Goal: Task Accomplishment & Management: Complete application form

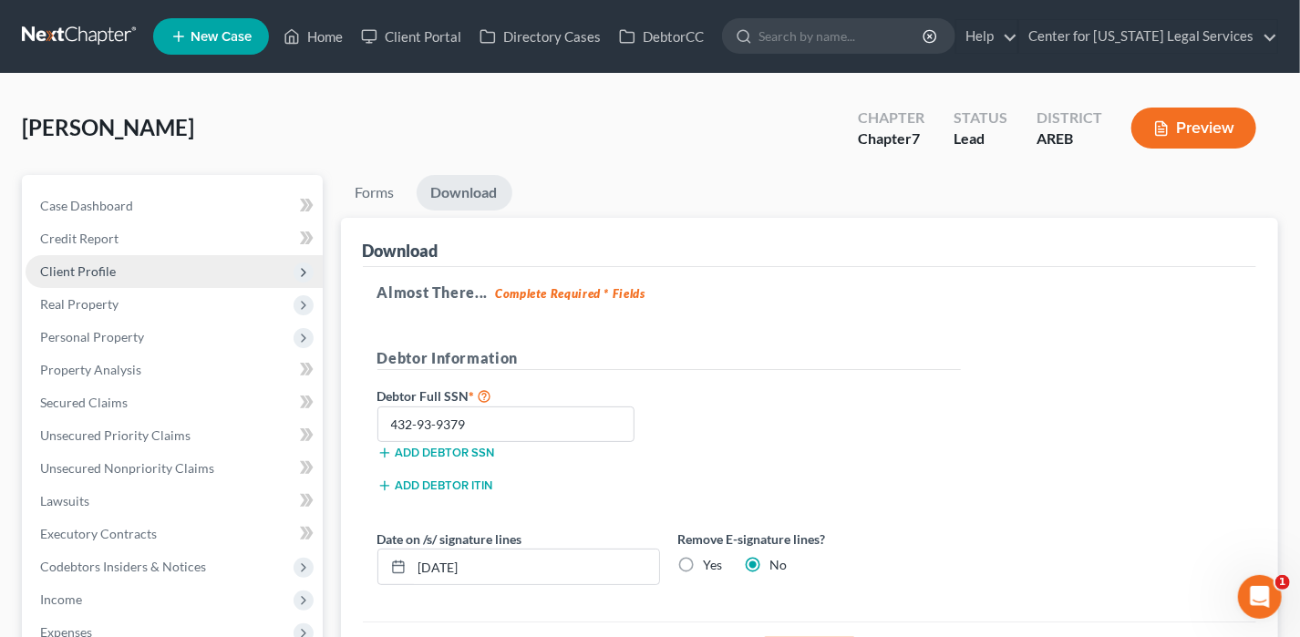
click at [108, 275] on span "Client Profile" at bounding box center [78, 270] width 76 height 15
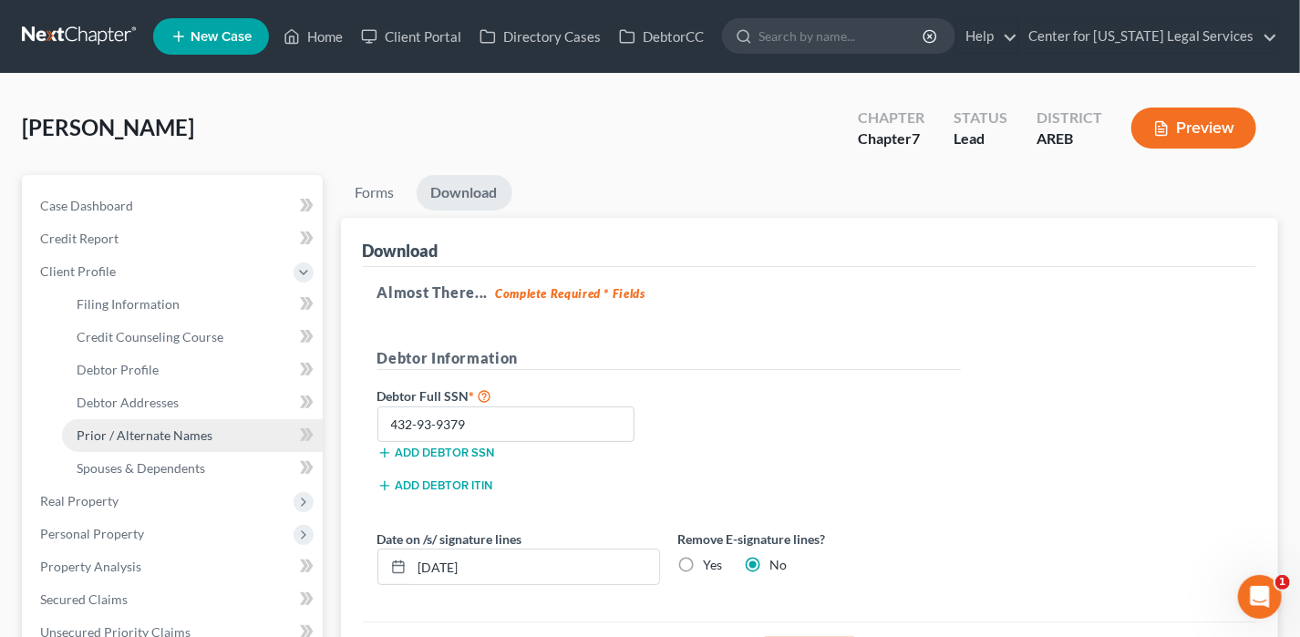
click at [181, 439] on span "Prior / Alternate Names" at bounding box center [145, 434] width 136 height 15
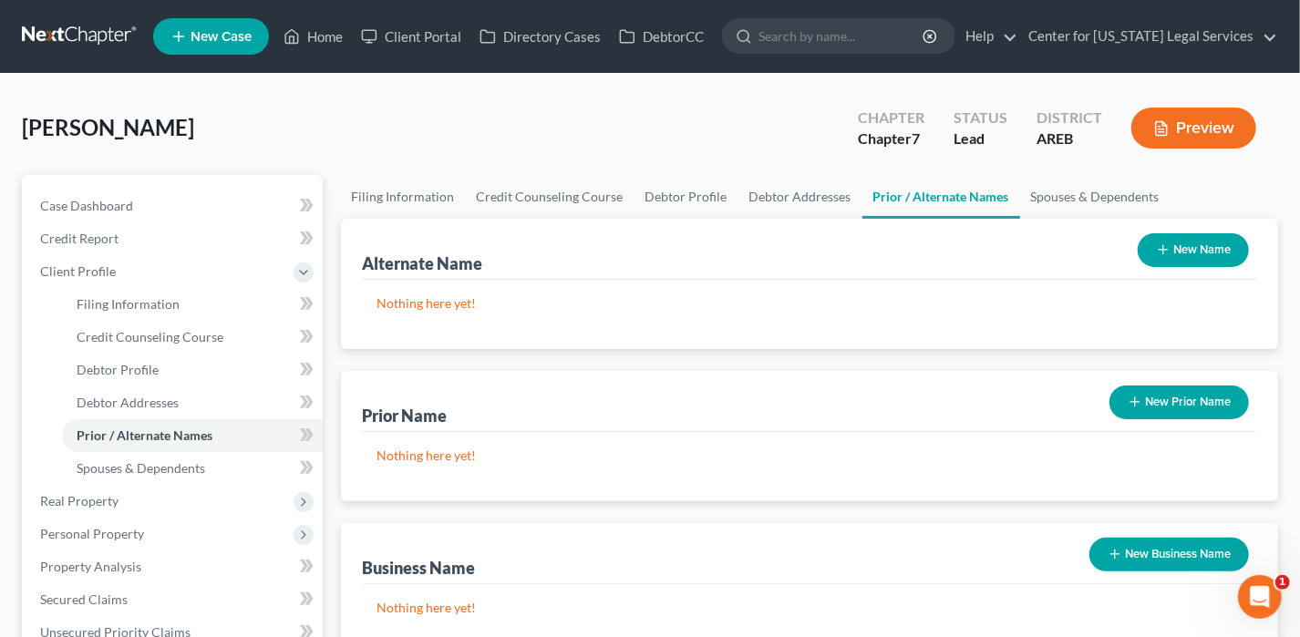
click at [1145, 406] on button "New Prior Name" at bounding box center [1178, 402] width 139 height 34
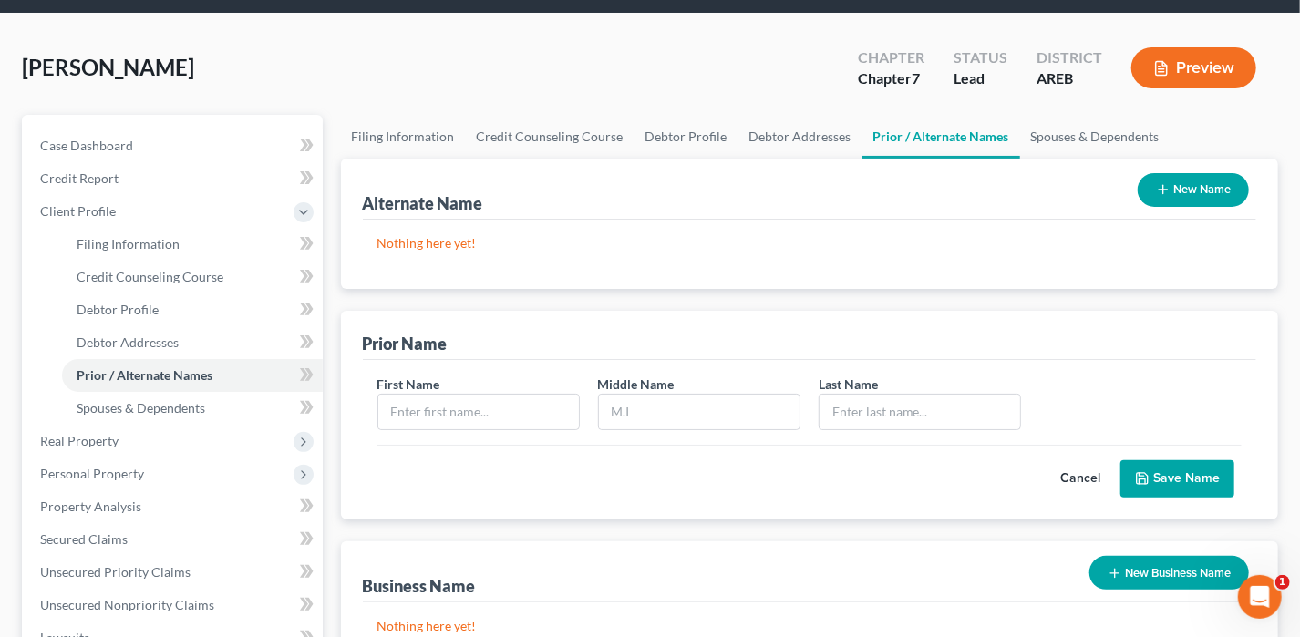
scroll to position [91, 0]
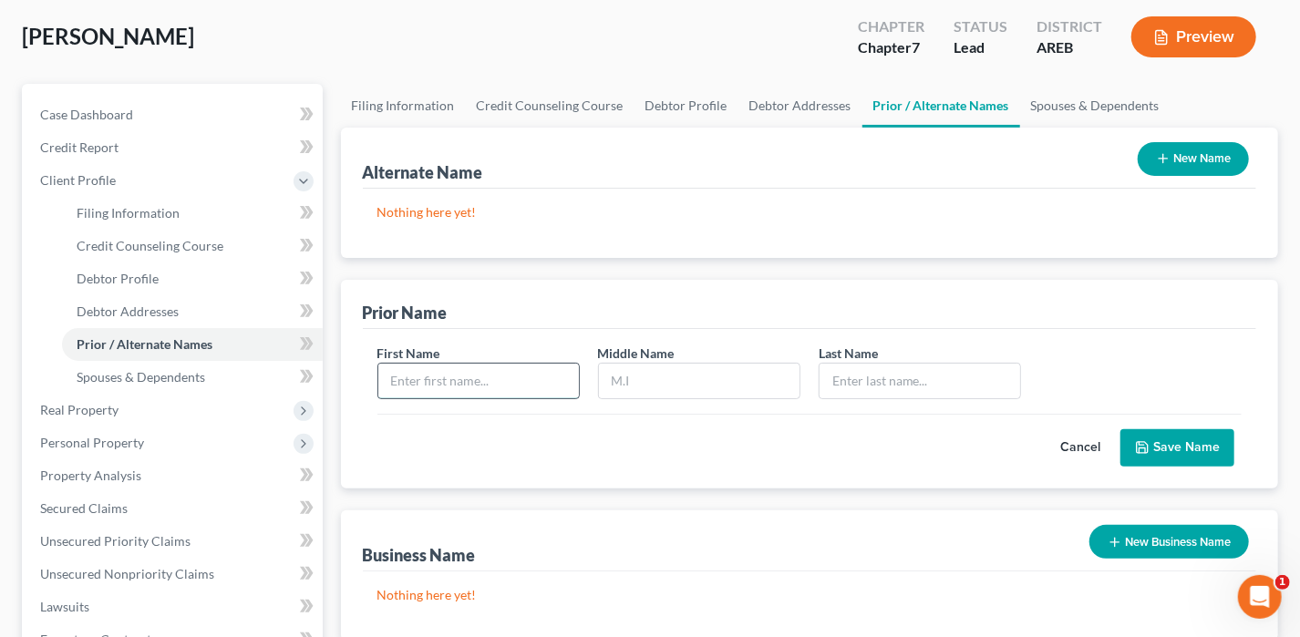
click at [492, 383] on input "text" at bounding box center [478, 381] width 200 height 35
type input "[PERSON_NAME]"
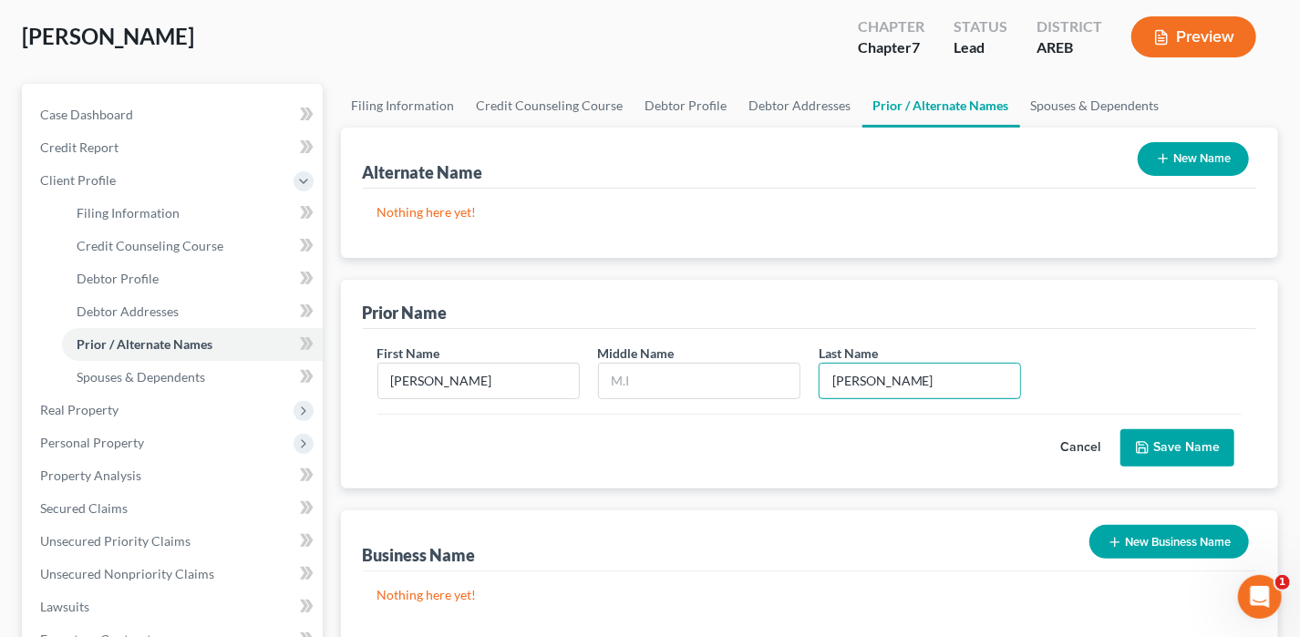
type input "[PERSON_NAME]"
click at [1216, 447] on button "Save Name" at bounding box center [1177, 448] width 114 height 38
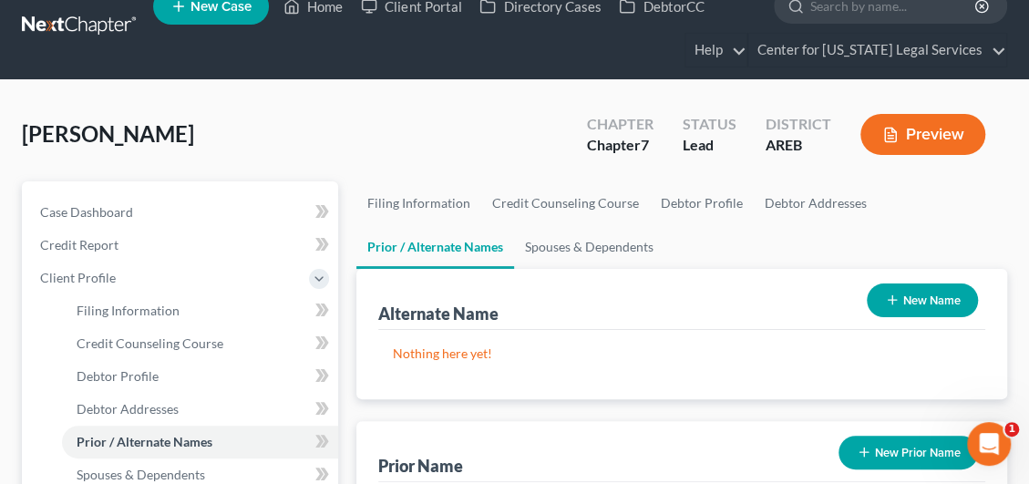
scroll to position [0, 0]
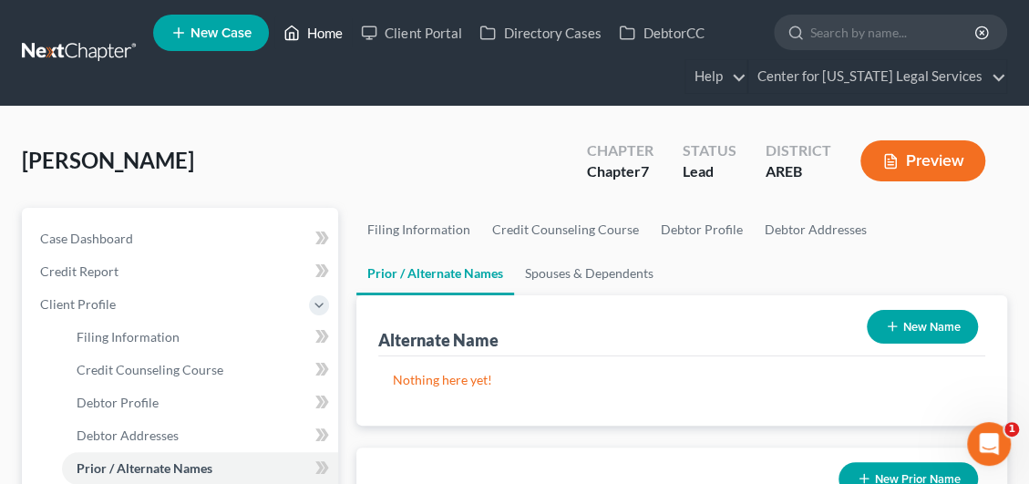
click at [310, 36] on link "Home" at bounding box center [312, 32] width 77 height 33
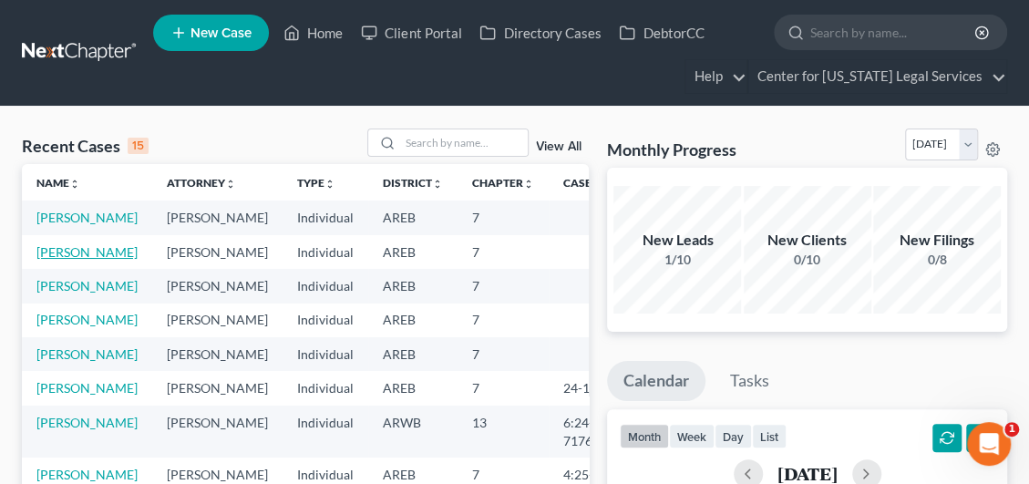
click at [60, 260] on link "[PERSON_NAME]" at bounding box center [86, 251] width 101 height 15
click at [44, 260] on link "[PERSON_NAME]" at bounding box center [86, 251] width 101 height 15
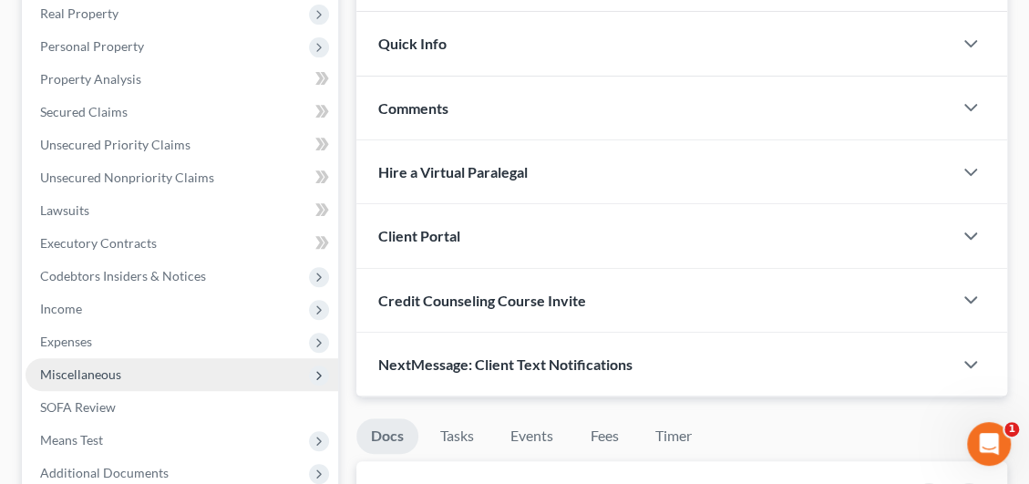
scroll to position [365, 0]
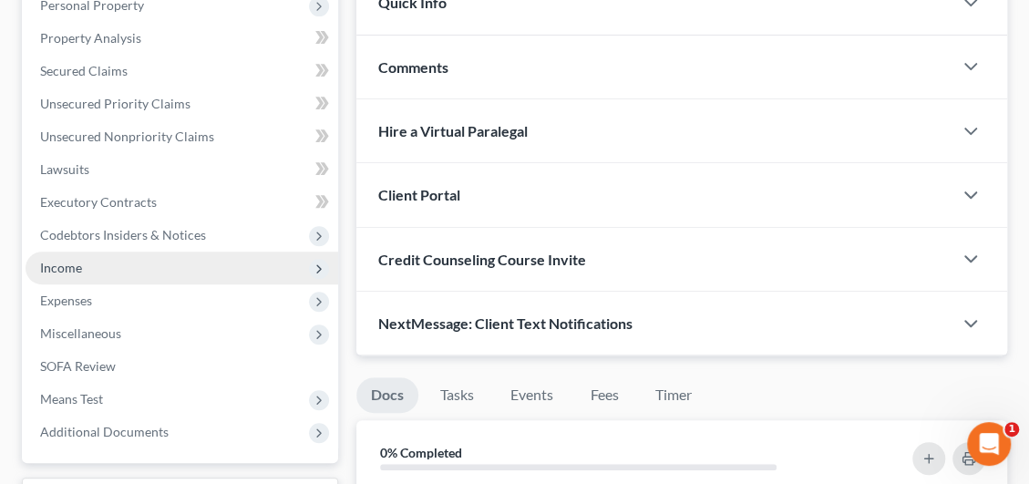
click at [114, 270] on span "Income" at bounding box center [182, 268] width 313 height 33
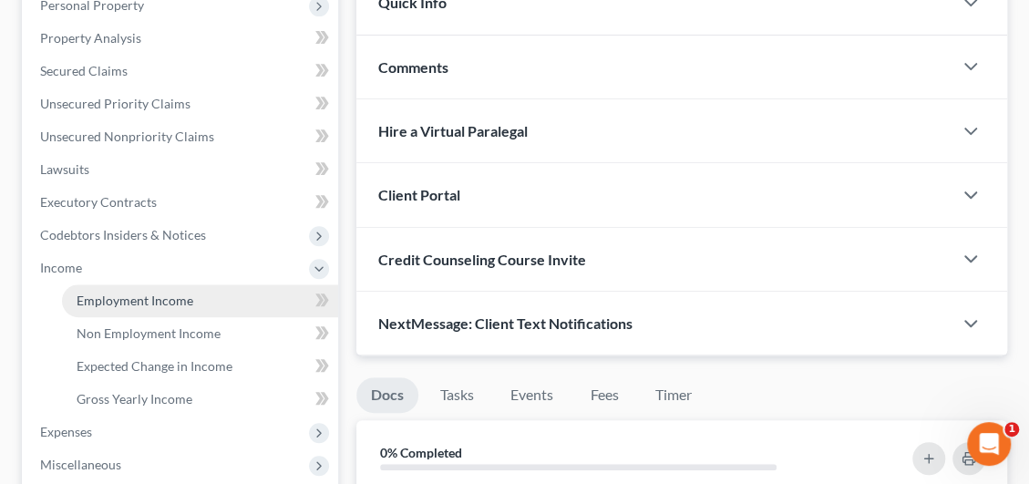
click at [107, 305] on span "Employment Income" at bounding box center [135, 300] width 117 height 15
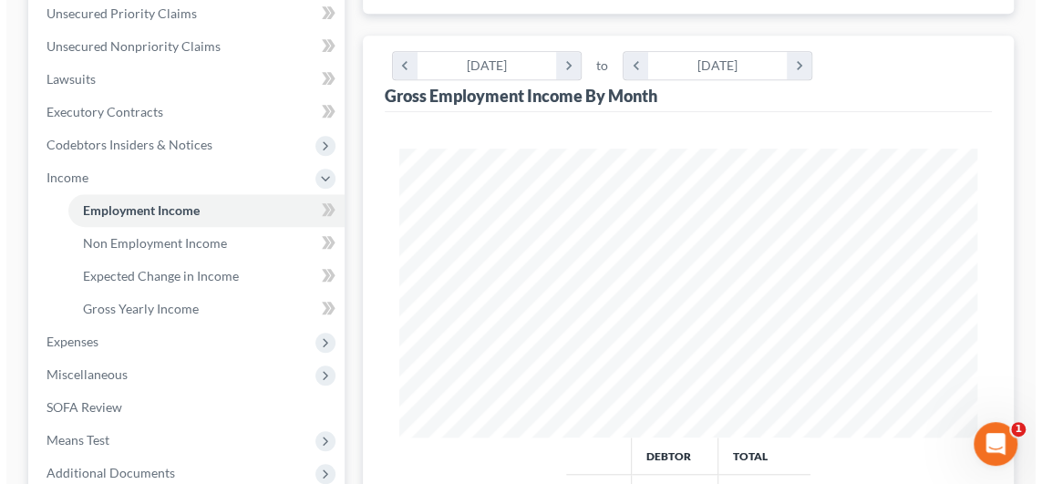
scroll to position [182, 0]
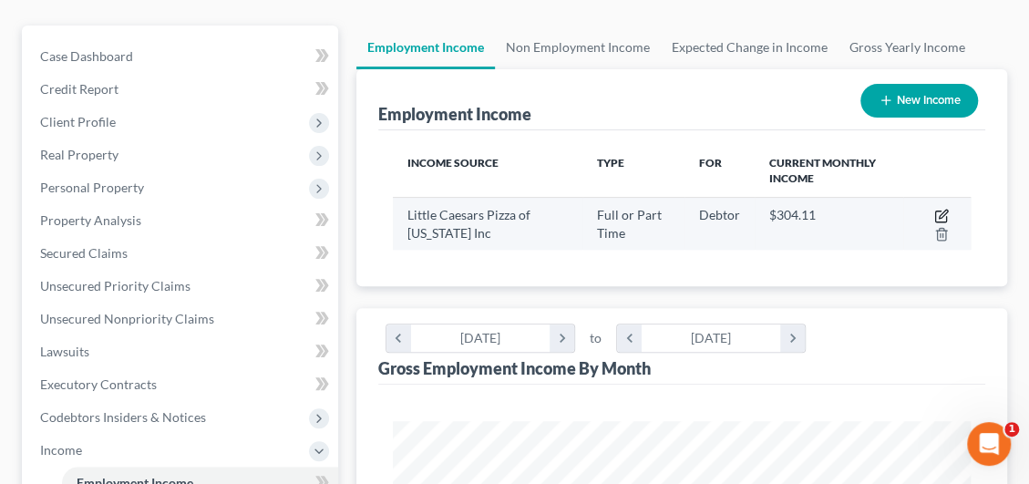
click at [938, 211] on icon "button" at bounding box center [941, 216] width 15 height 15
select select "0"
select select "2"
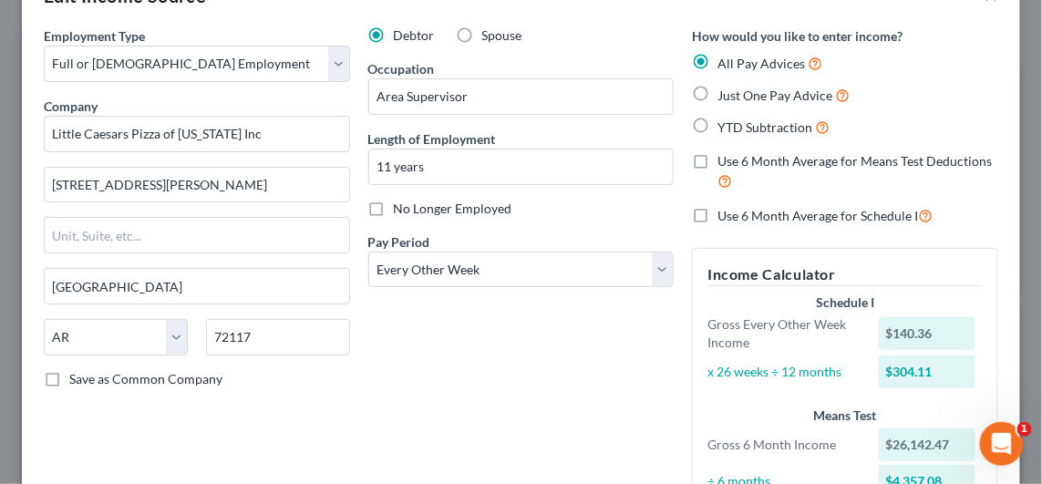
scroll to position [0, 0]
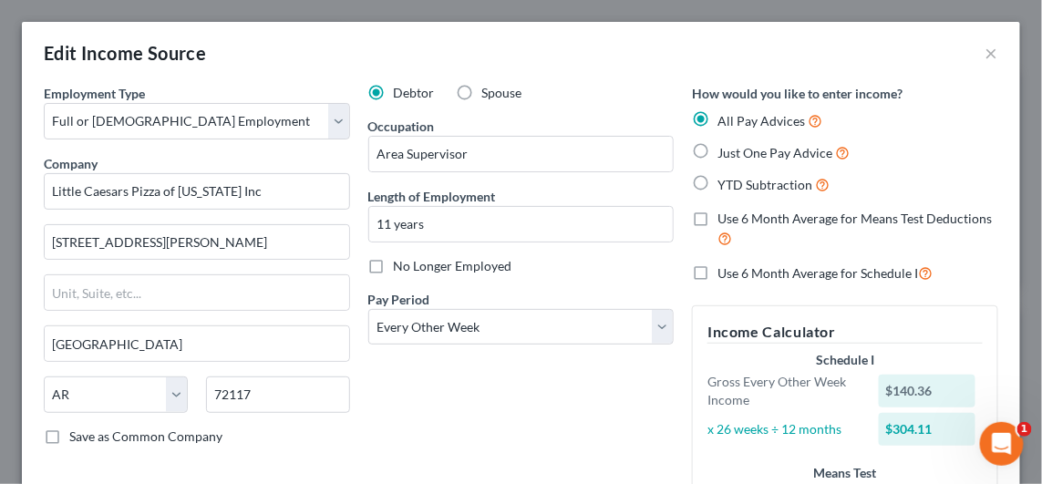
click at [717, 275] on label "Use 6 Month Average for Schedule I" at bounding box center [824, 272] width 215 height 21
click at [724, 274] on input "Use 6 Month Average for Schedule I" at bounding box center [730, 268] width 12 height 12
checkbox input "true"
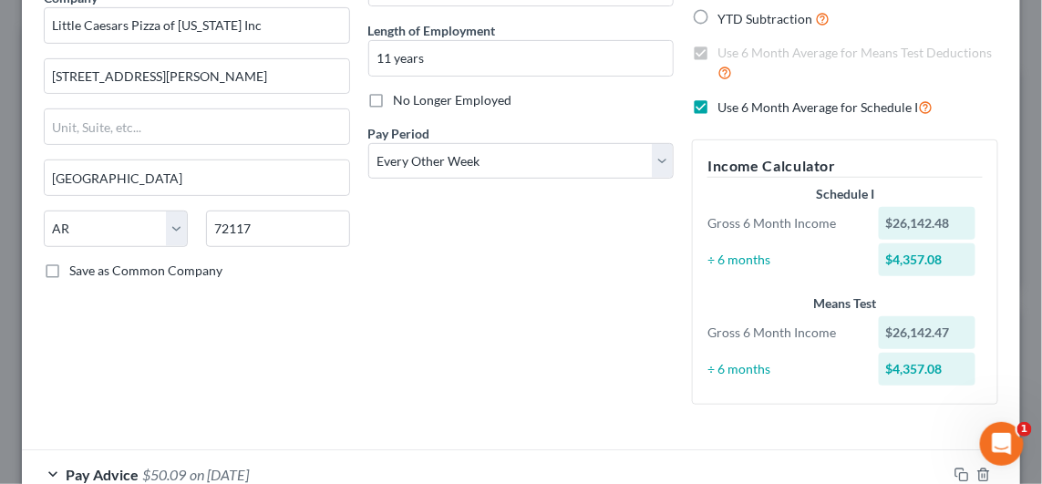
scroll to position [455, 0]
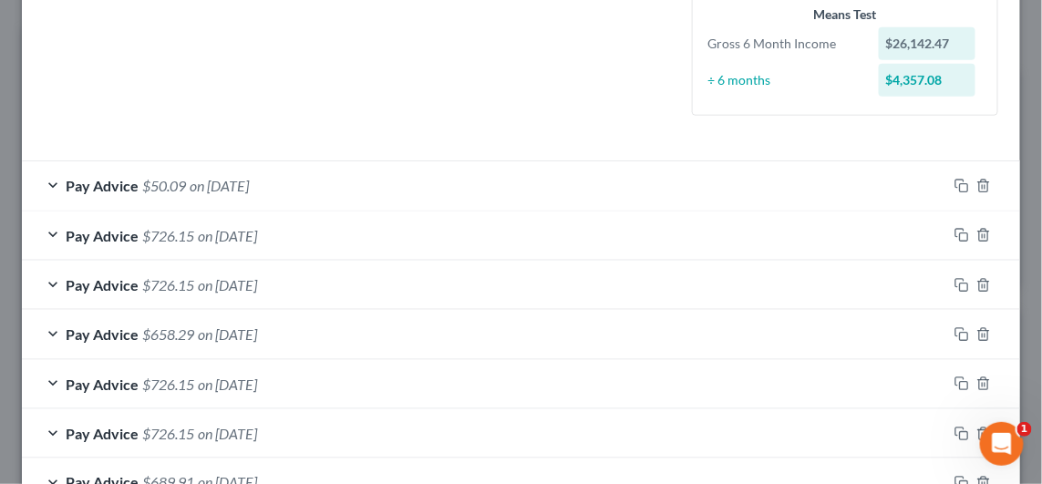
click at [231, 198] on div "Pay Advice $50.09 on [DATE]" at bounding box center [484, 185] width 925 height 48
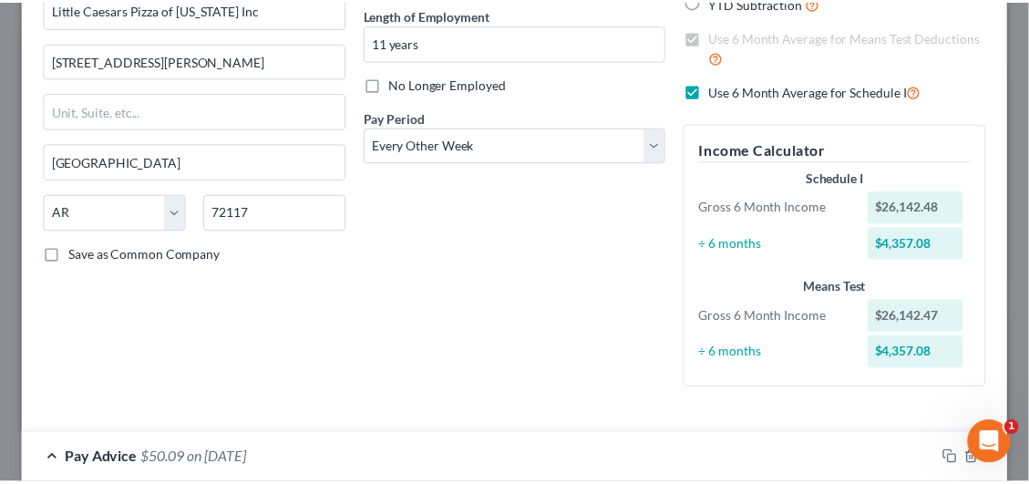
scroll to position [0, 0]
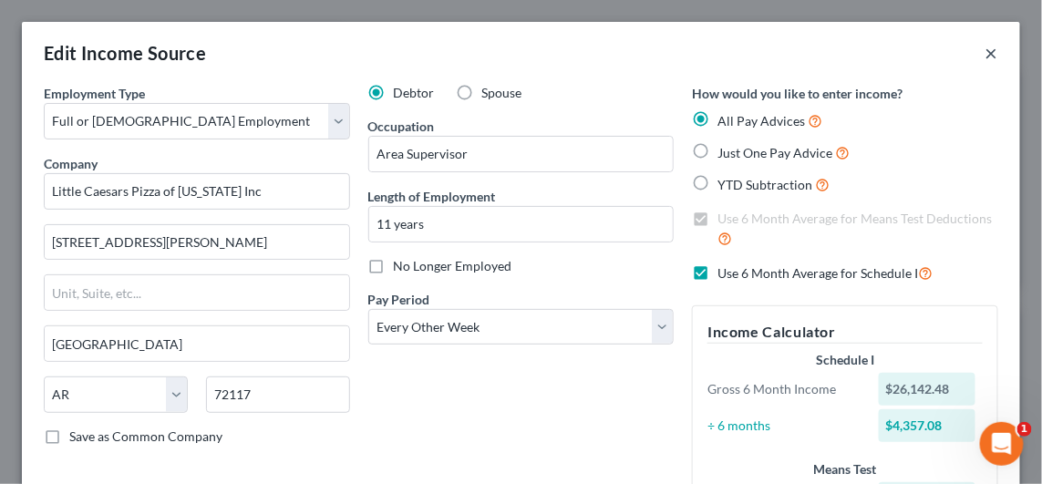
click at [985, 58] on button "×" at bounding box center [991, 53] width 13 height 22
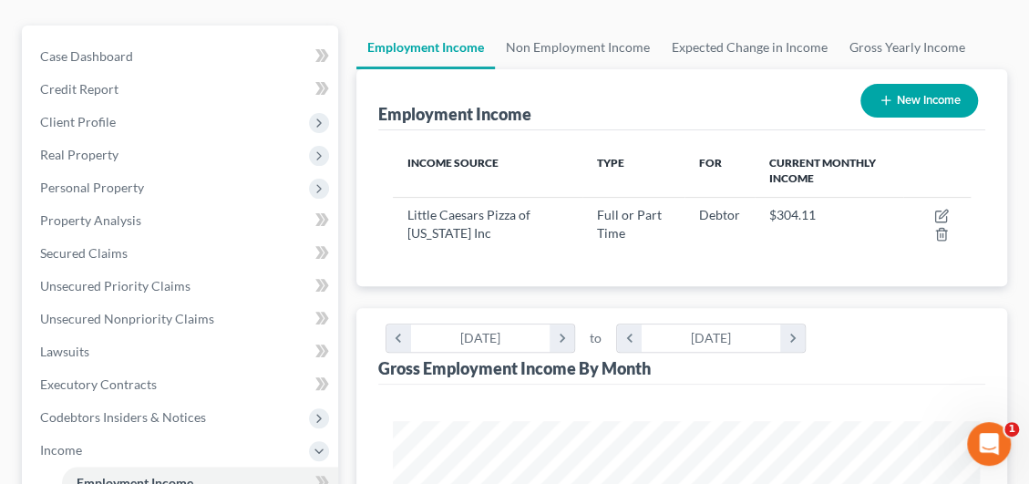
scroll to position [911004, 910677]
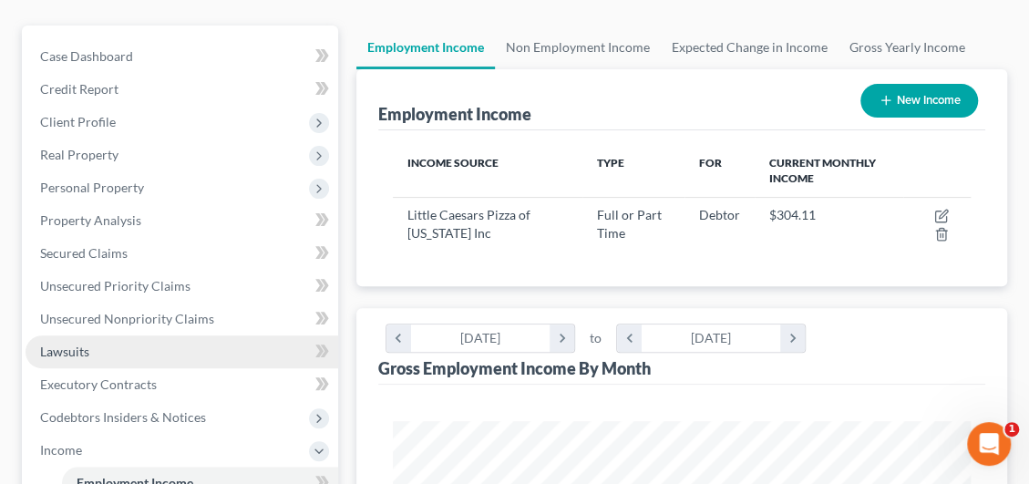
click at [84, 346] on span "Lawsuits" at bounding box center [64, 351] width 49 height 15
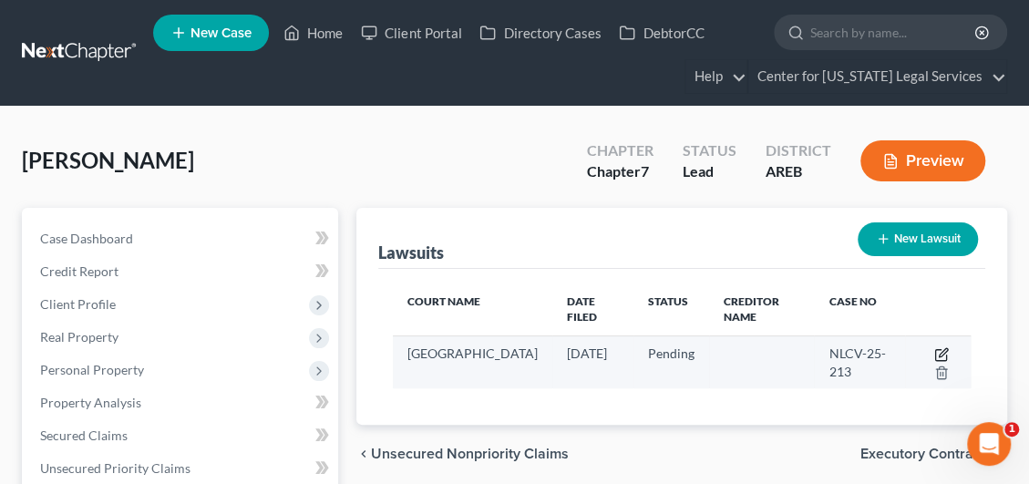
click at [939, 353] on icon "button" at bounding box center [943, 352] width 8 height 8
select select "2"
select select "0"
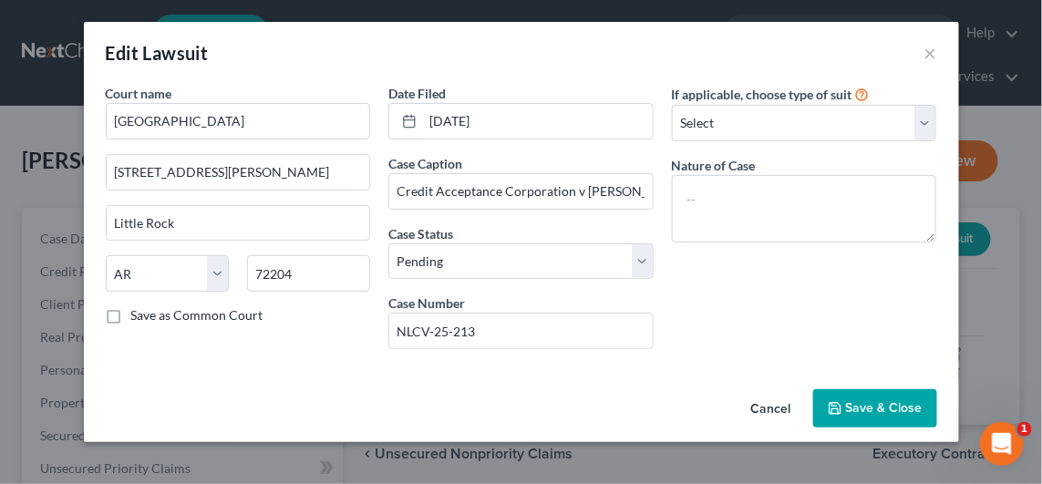
click at [879, 400] on span "Save & Close" at bounding box center [884, 407] width 77 height 15
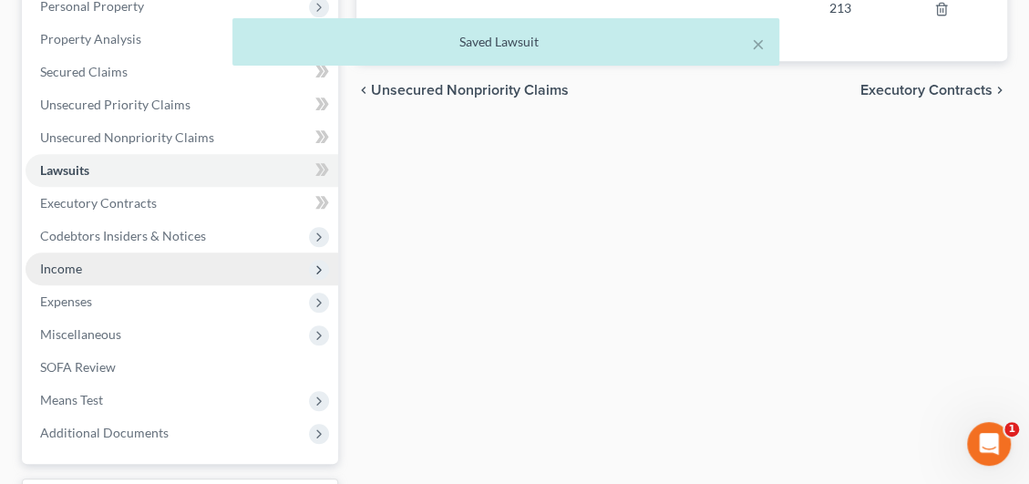
scroll to position [365, 0]
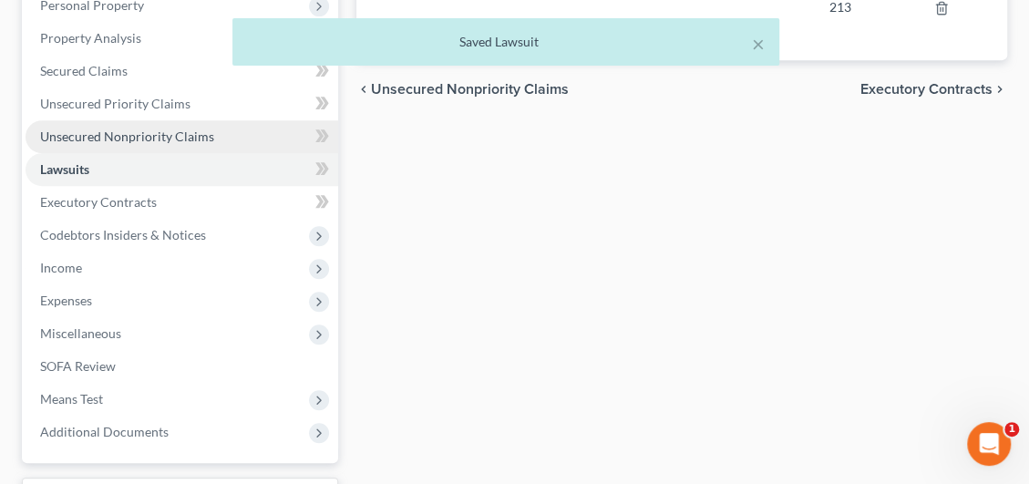
click at [110, 136] on span "Unsecured Nonpriority Claims" at bounding box center [127, 135] width 174 height 15
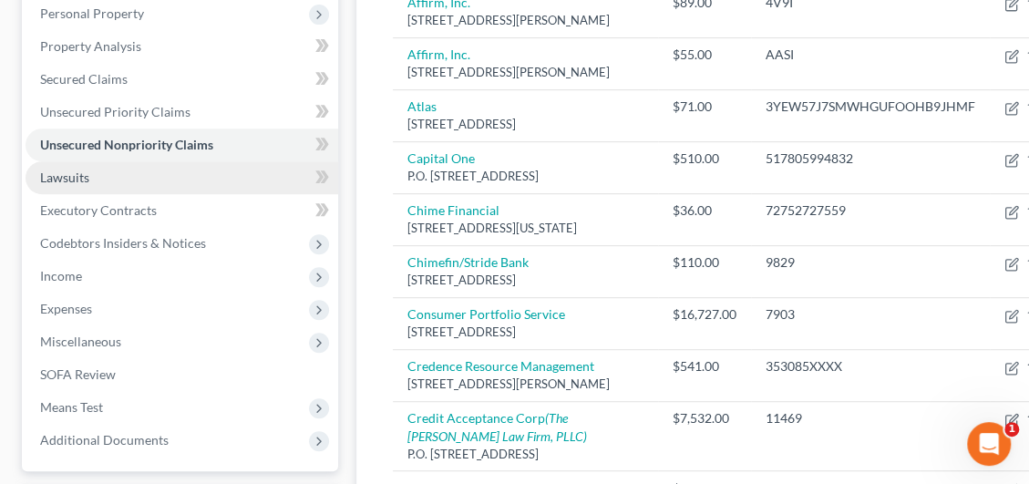
scroll to position [365, 0]
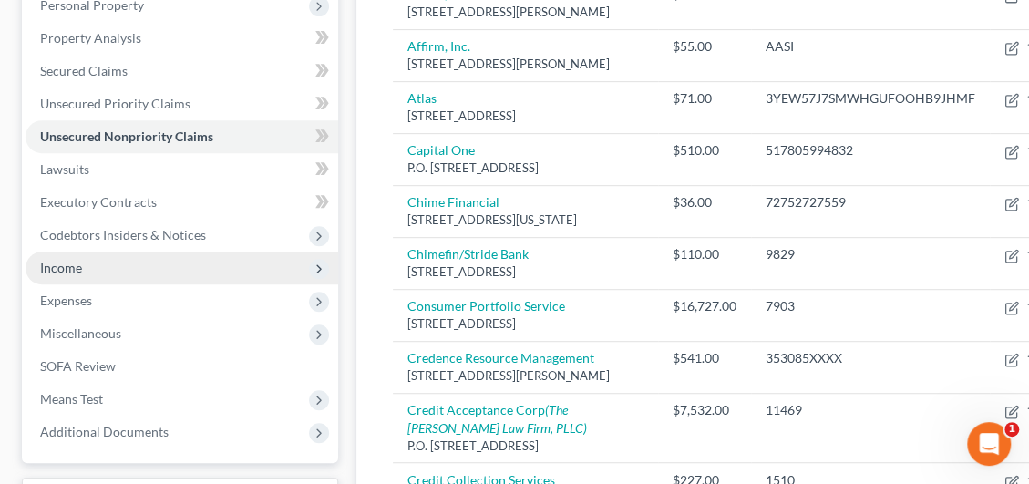
click at [87, 273] on span "Income" at bounding box center [182, 268] width 313 height 33
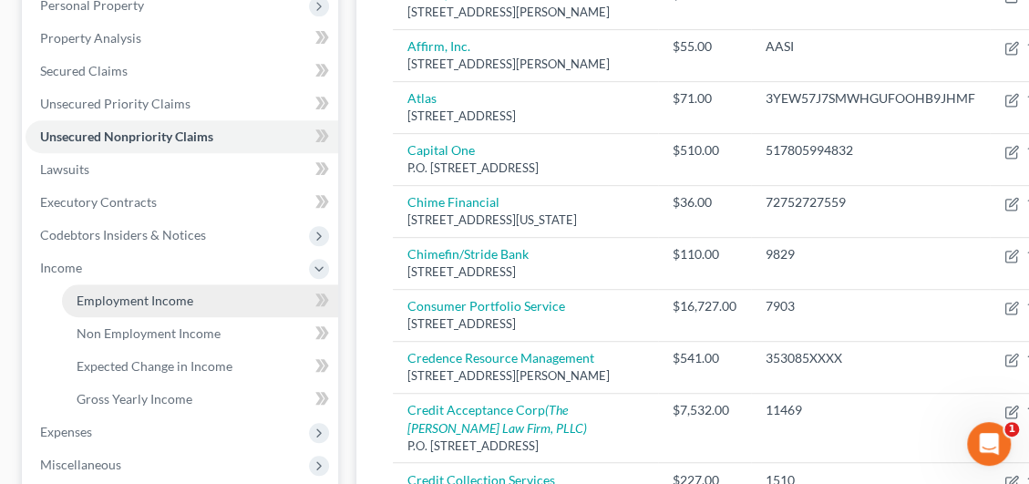
click at [115, 306] on link "Employment Income" at bounding box center [200, 300] width 276 height 33
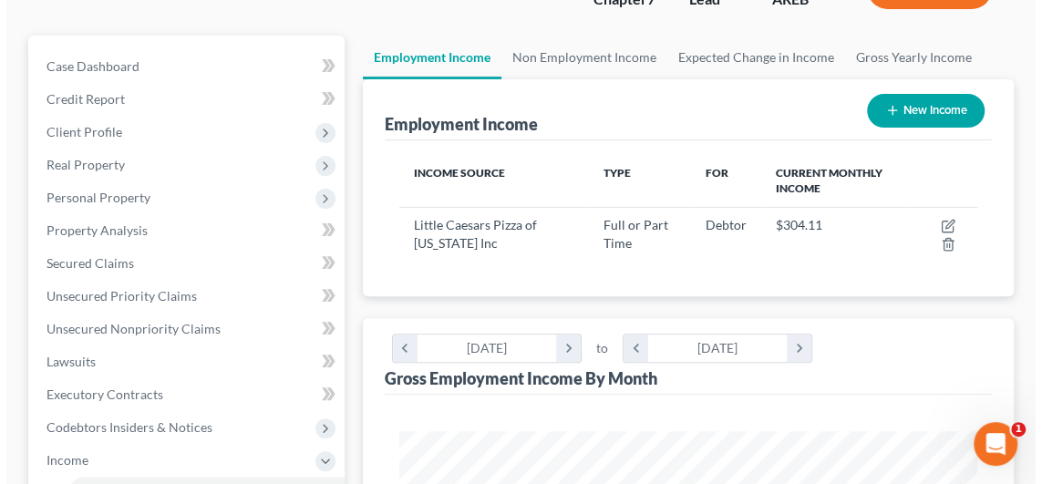
scroll to position [182, 0]
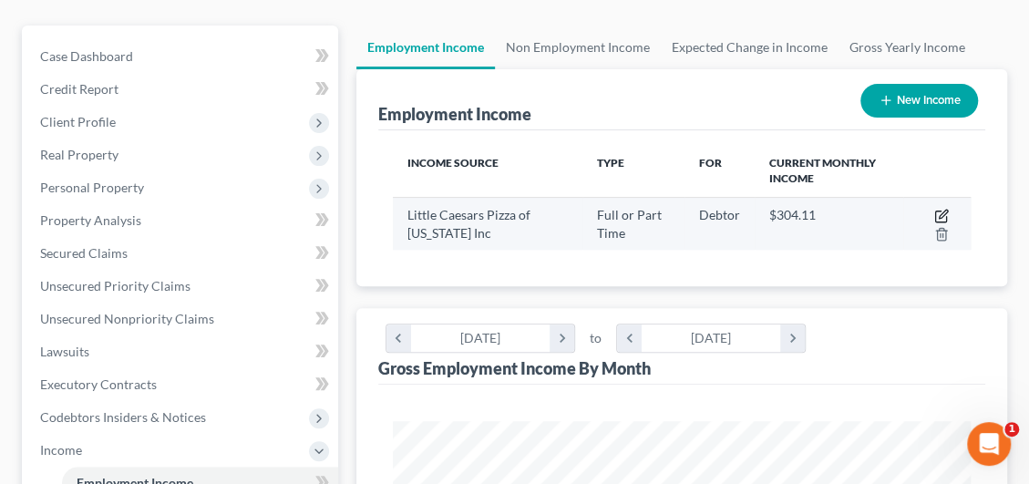
click at [940, 209] on icon "button" at bounding box center [941, 216] width 15 height 15
select select "0"
select select "2"
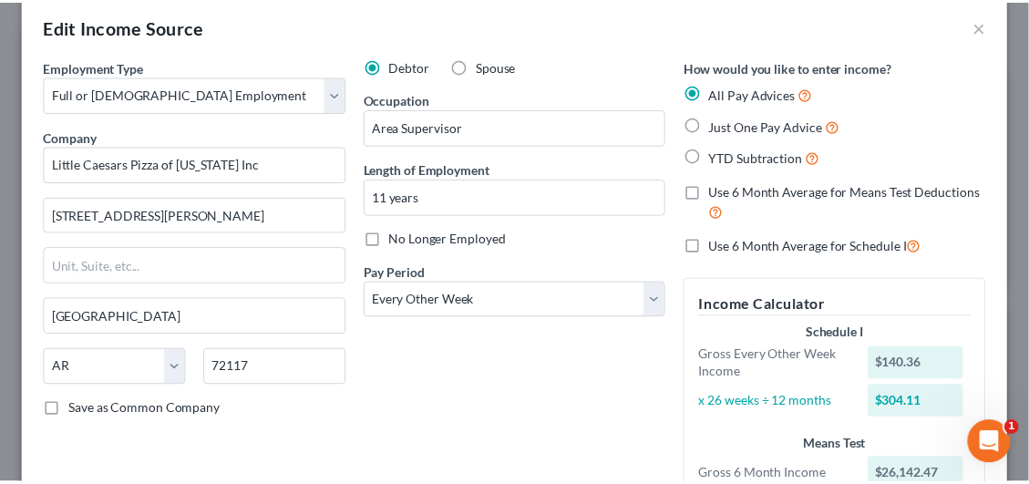
scroll to position [0, 0]
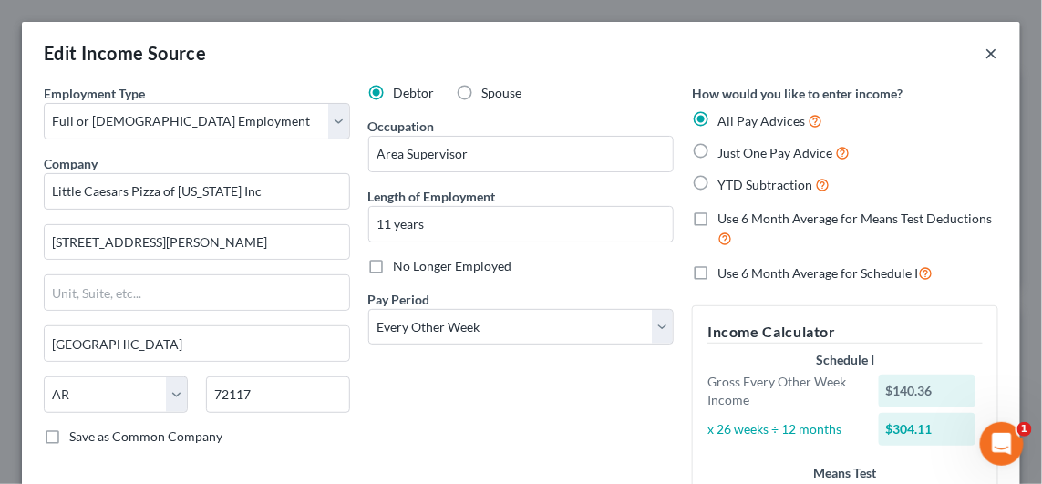
click at [985, 47] on button "×" at bounding box center [991, 53] width 13 height 22
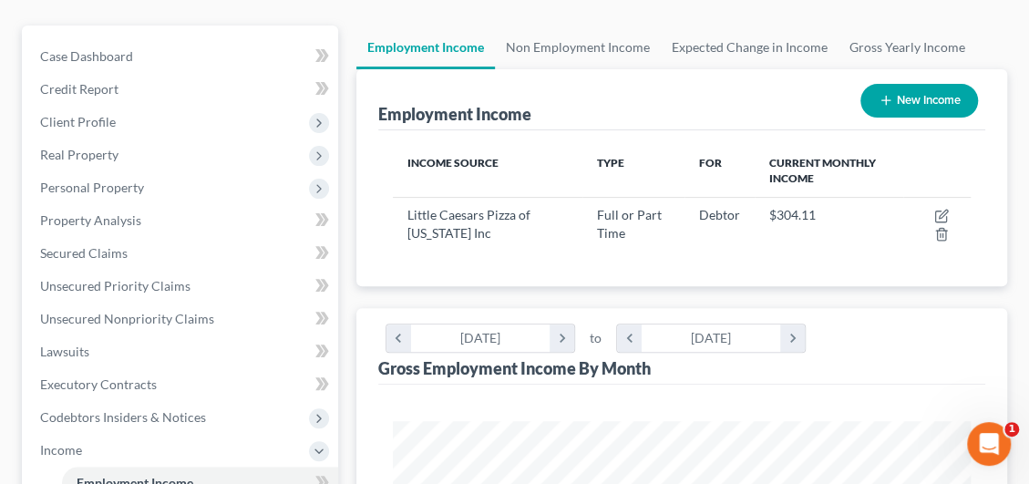
scroll to position [911004, 910677]
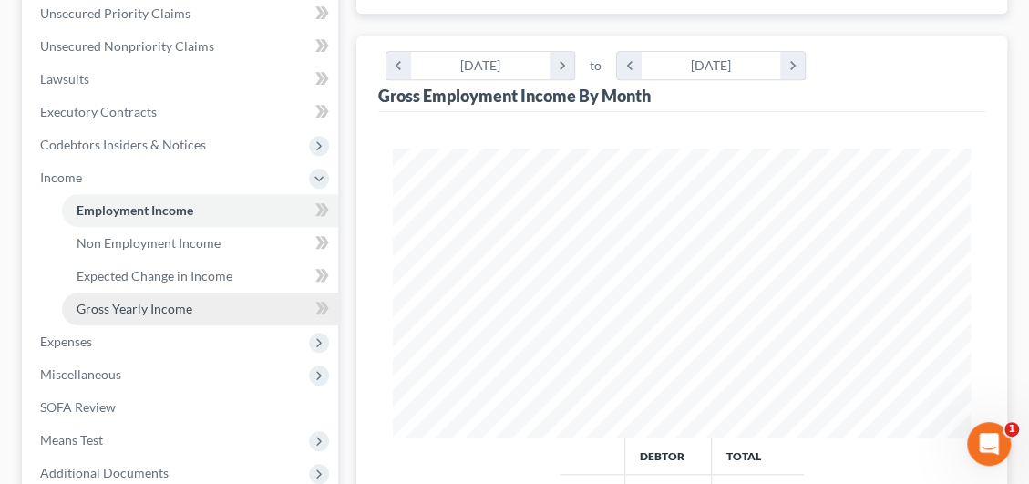
click at [153, 304] on span "Gross Yearly Income" at bounding box center [135, 308] width 116 height 15
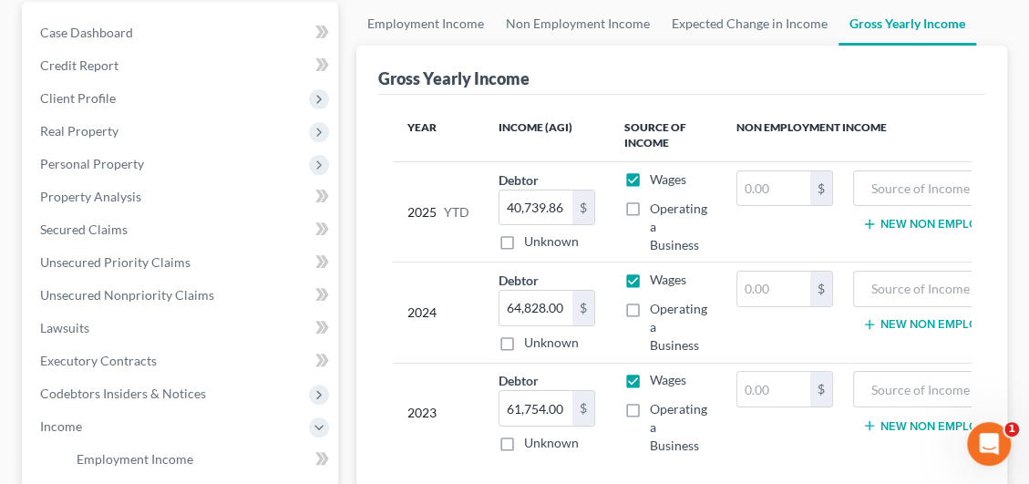
scroll to position [182, 0]
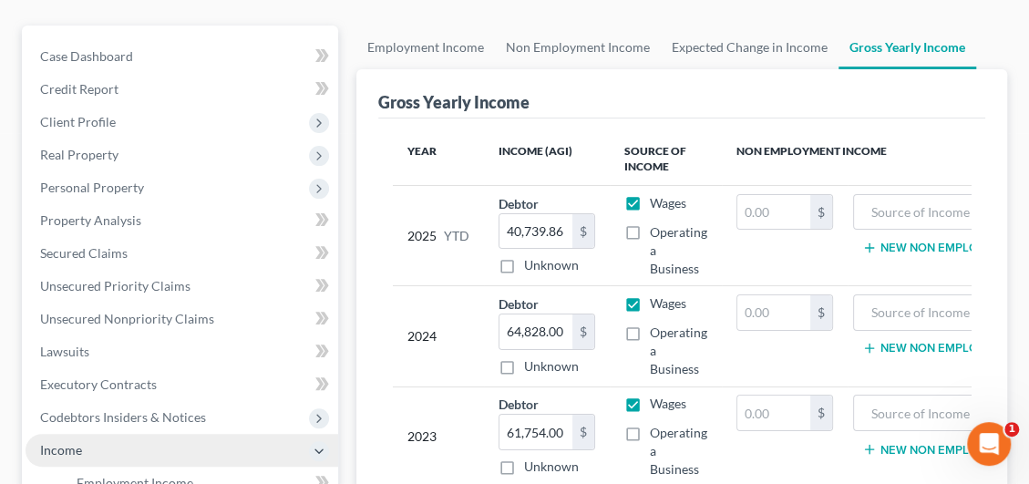
click at [88, 448] on span "Income" at bounding box center [182, 450] width 313 height 33
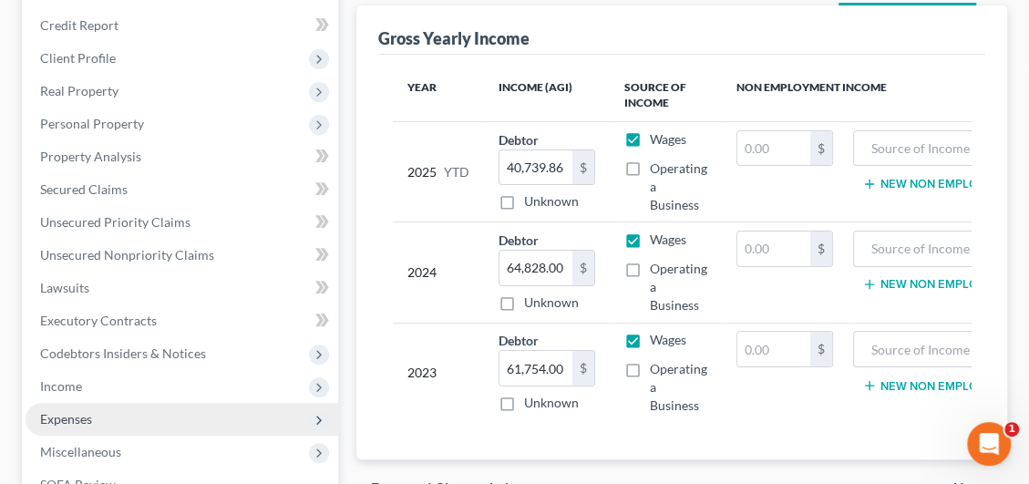
scroll to position [273, 0]
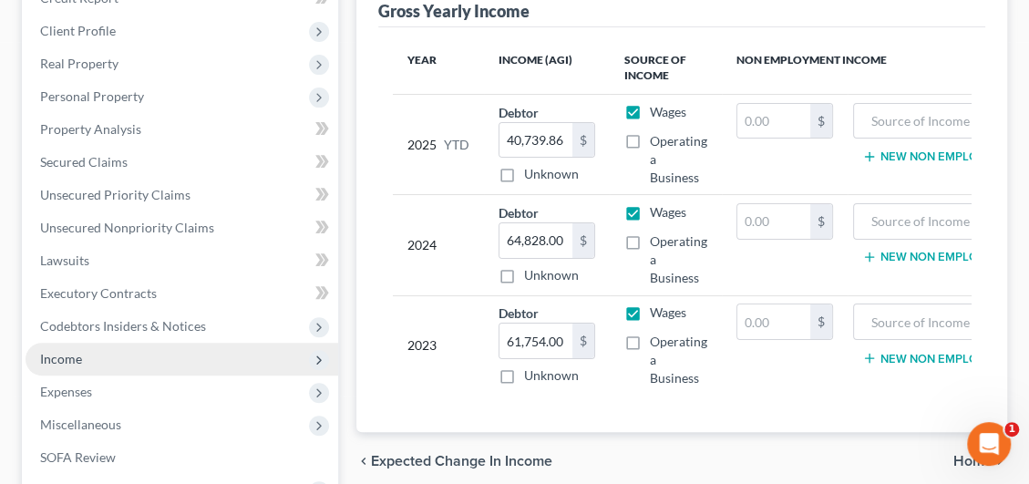
click at [88, 360] on span "Income" at bounding box center [182, 359] width 313 height 33
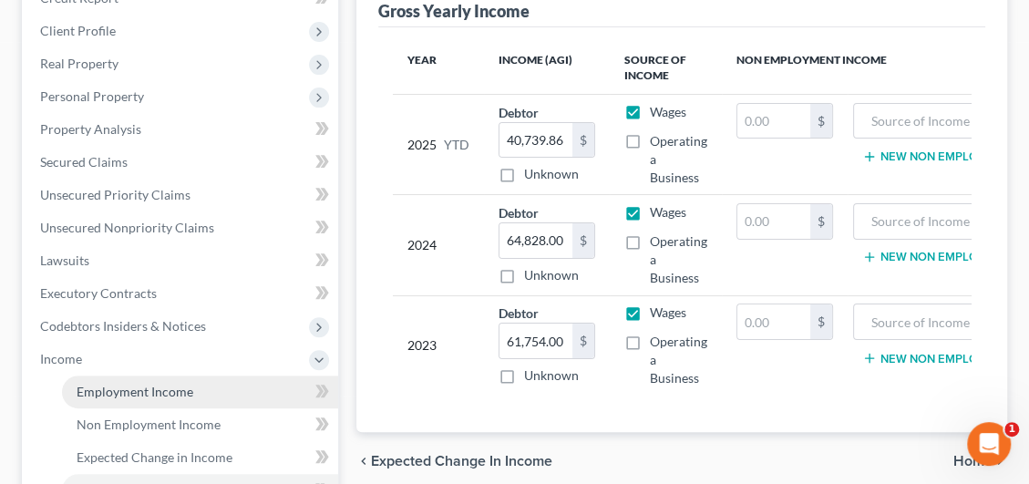
click at [106, 393] on span "Employment Income" at bounding box center [135, 391] width 117 height 15
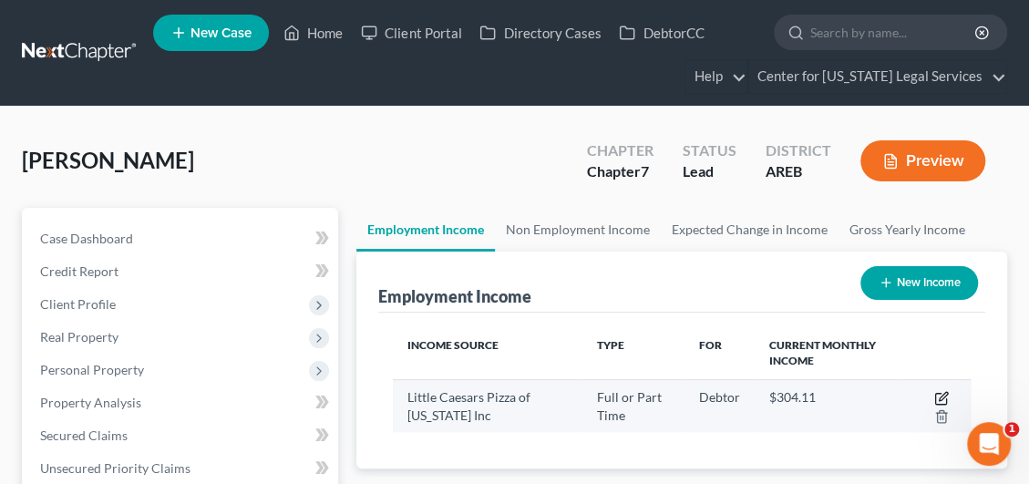
click at [947, 396] on icon "button" at bounding box center [941, 398] width 15 height 15
select select "0"
select select "2"
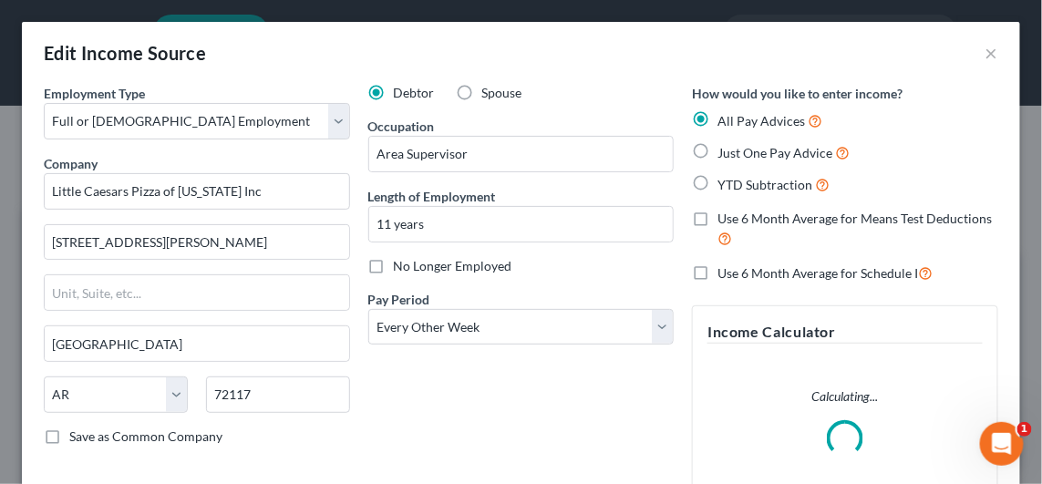
scroll to position [293, 622]
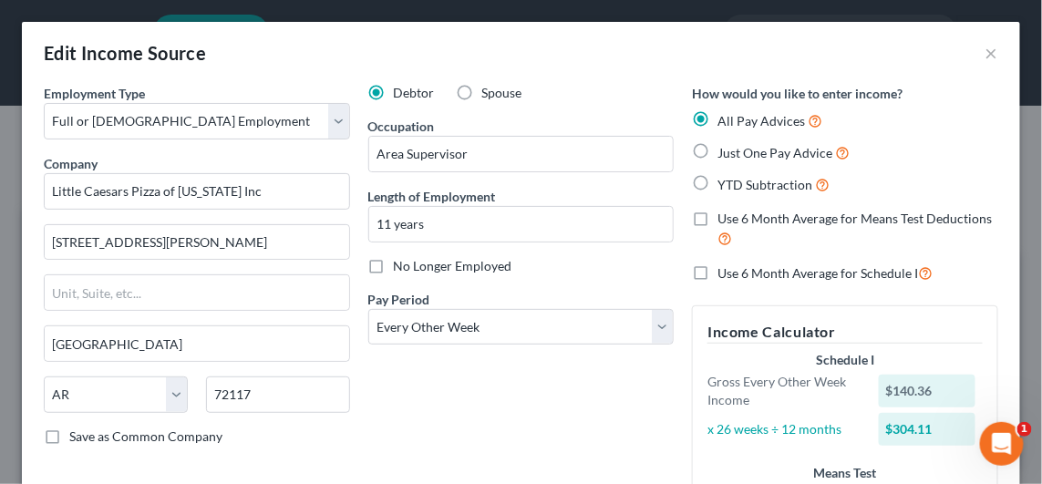
click at [717, 273] on label "Use 6 Month Average for Schedule I" at bounding box center [824, 272] width 215 height 21
click at [724, 273] on input "Use 6 Month Average for Schedule I" at bounding box center [730, 268] width 12 height 12
checkbox input "true"
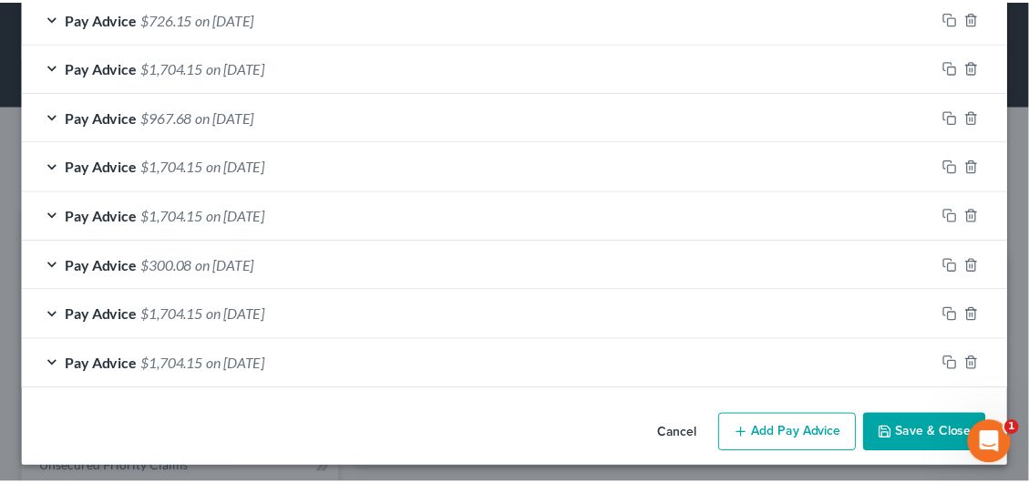
scroll to position [1115, 0]
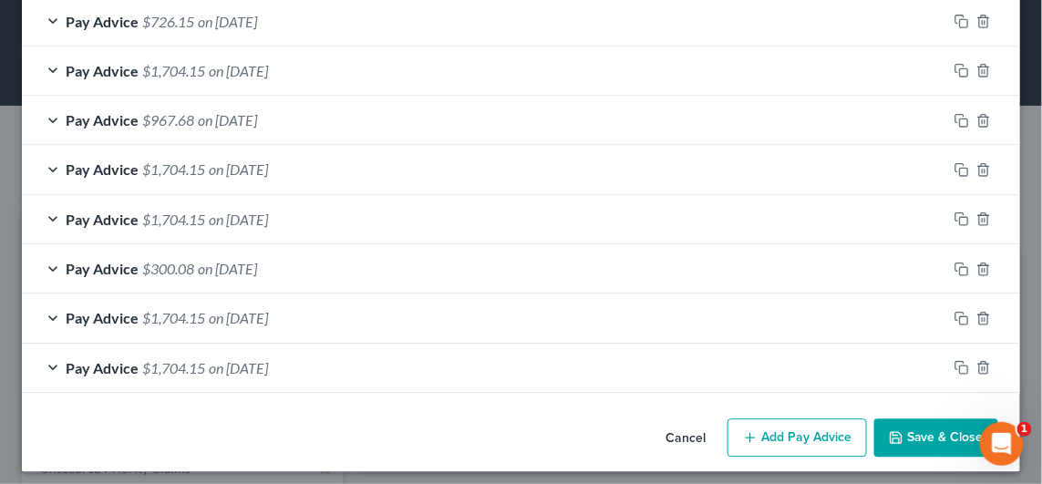
click at [916, 426] on button "Save & Close" at bounding box center [936, 437] width 124 height 38
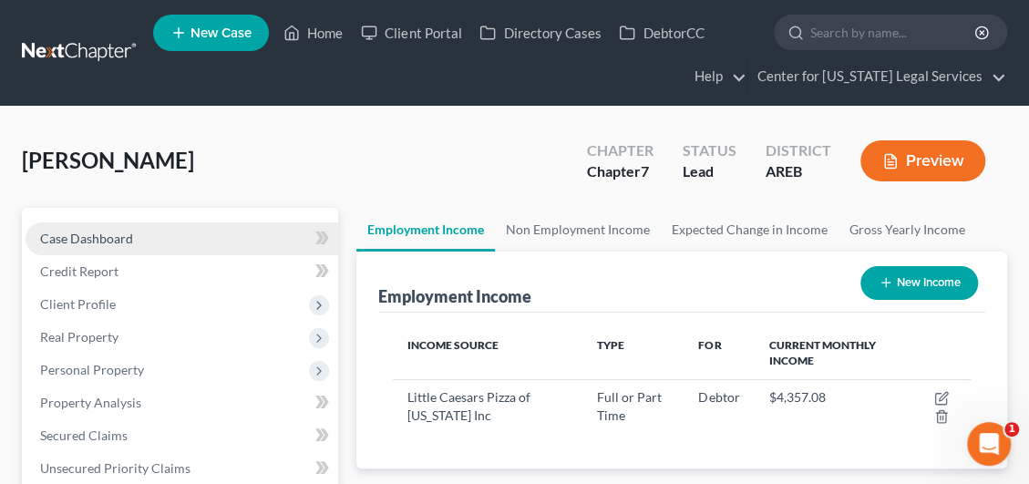
scroll to position [0, 0]
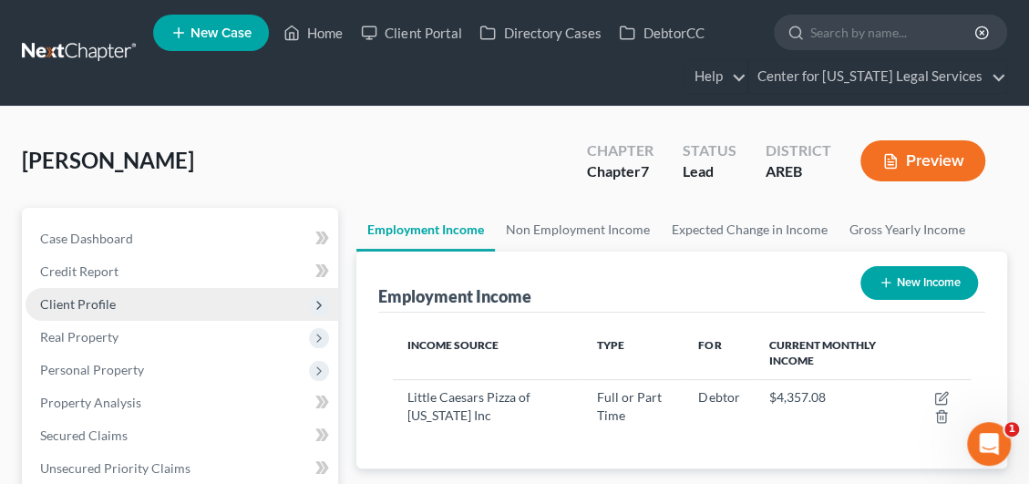
click at [94, 303] on span "Client Profile" at bounding box center [78, 303] width 76 height 15
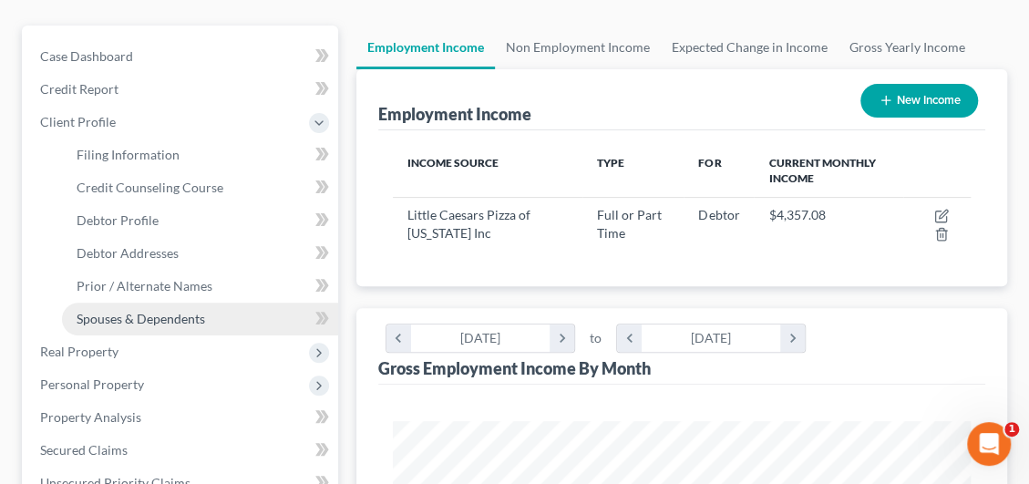
click at [128, 323] on span "Spouses & Dependents" at bounding box center [141, 318] width 128 height 15
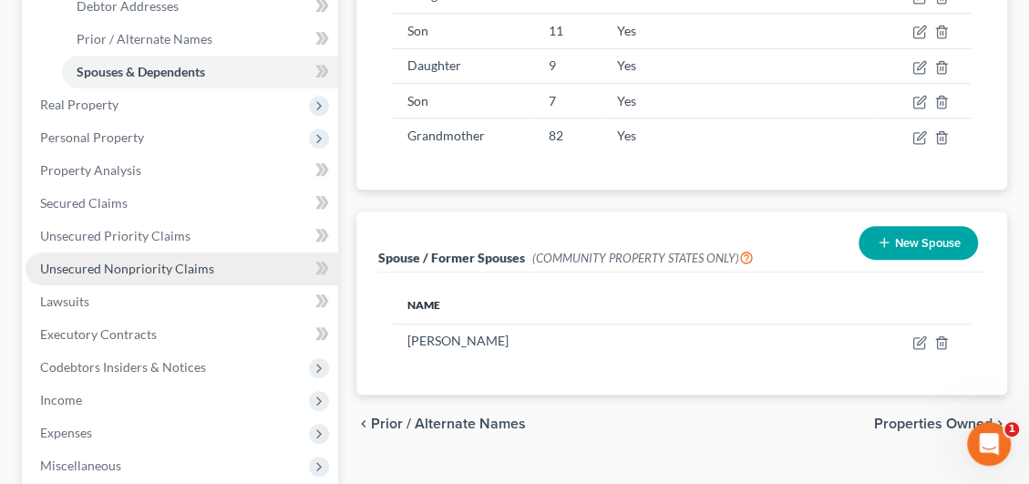
scroll to position [455, 0]
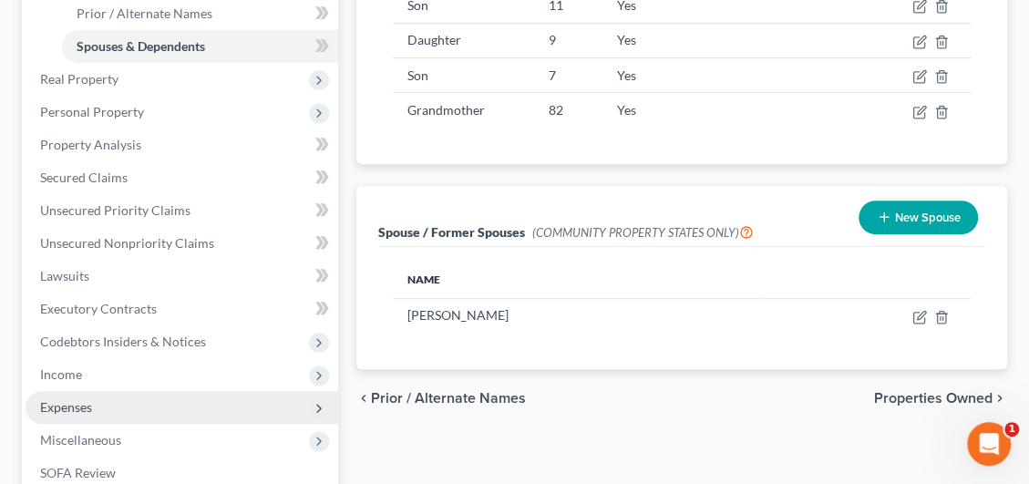
click at [74, 408] on span "Expenses" at bounding box center [66, 406] width 52 height 15
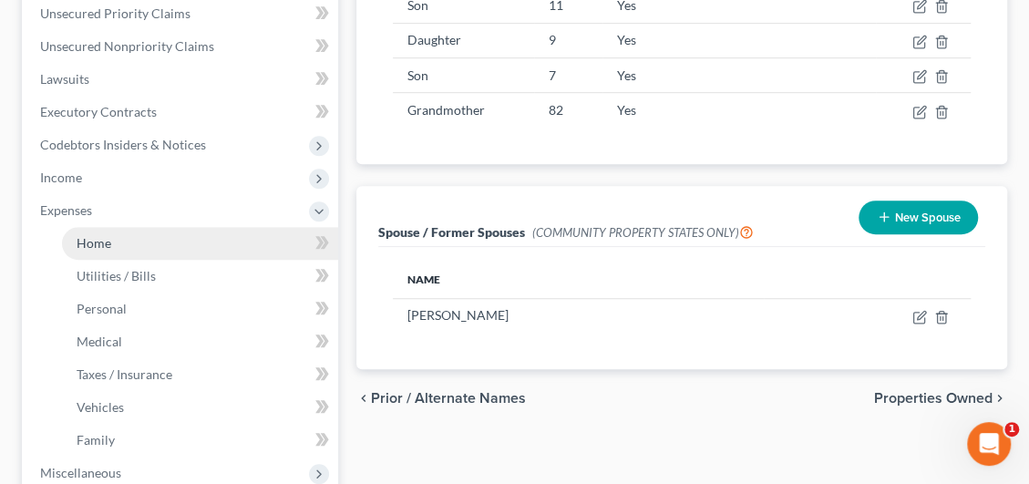
click at [117, 241] on link "Home" at bounding box center [200, 243] width 276 height 33
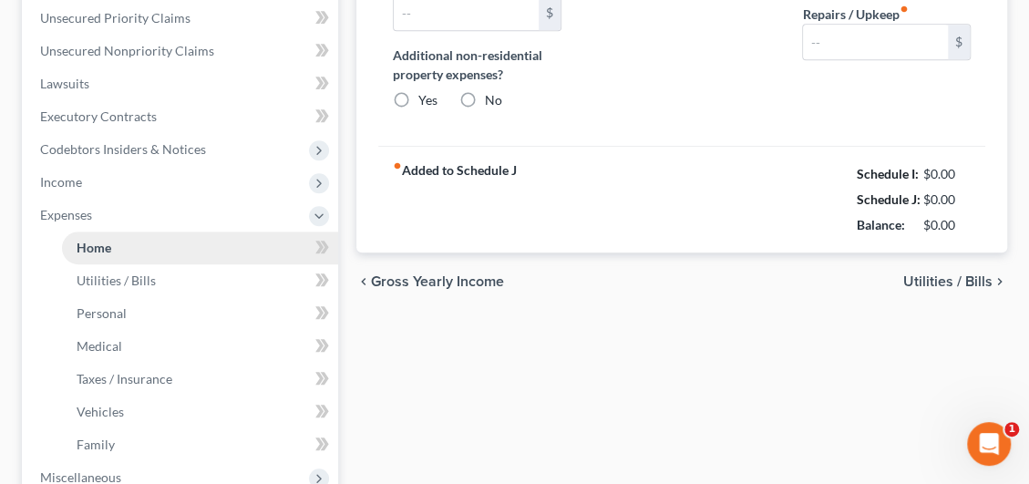
type input "0.00"
radio input "true"
type input "0.00"
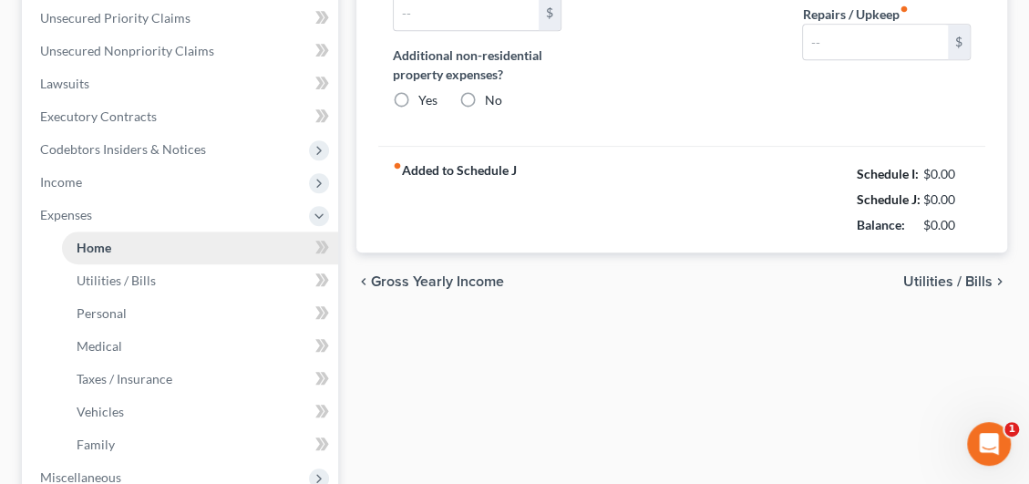
type input "0.00"
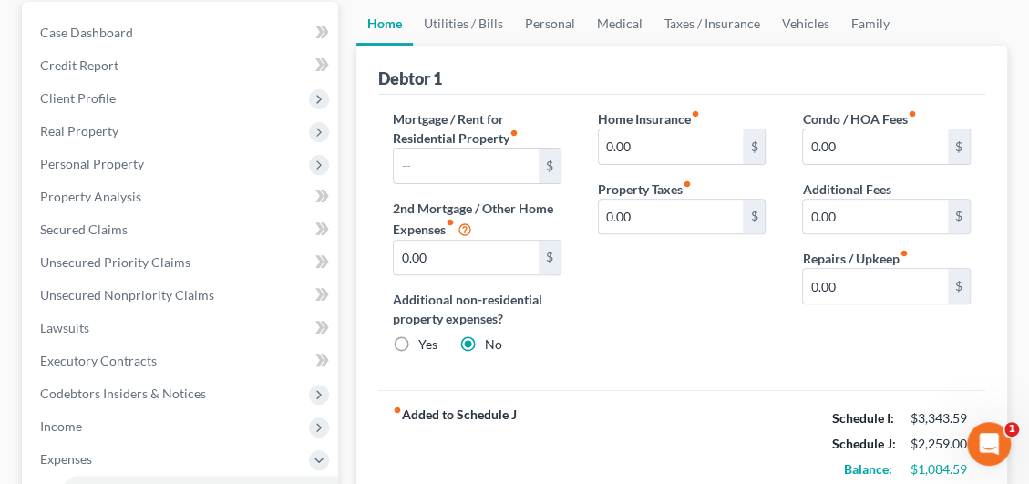
scroll to position [182, 0]
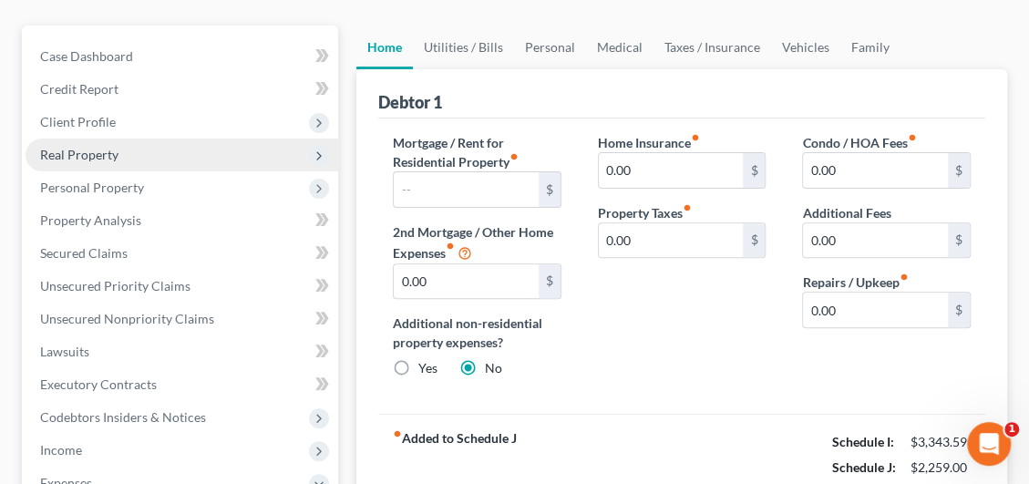
click at [116, 147] on span "Real Property" at bounding box center [79, 154] width 78 height 15
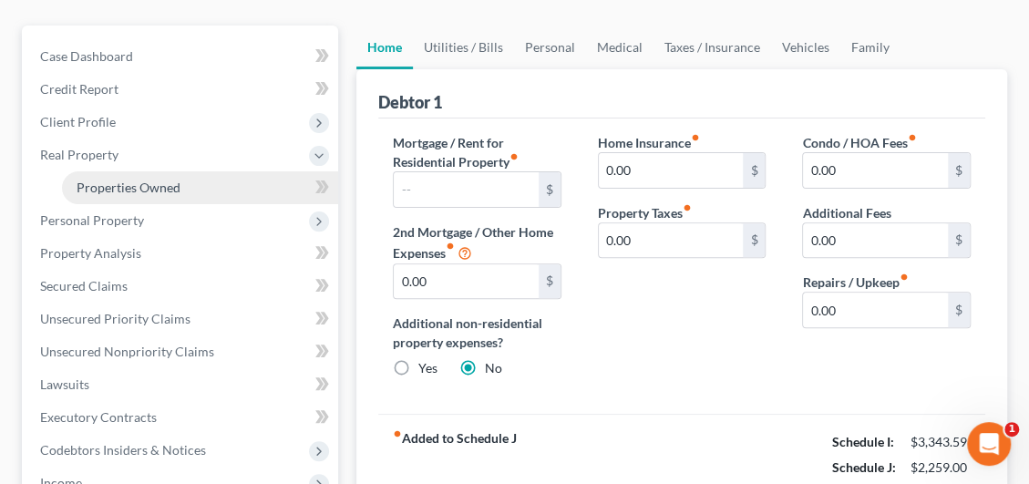
click at [137, 182] on span "Properties Owned" at bounding box center [129, 187] width 104 height 15
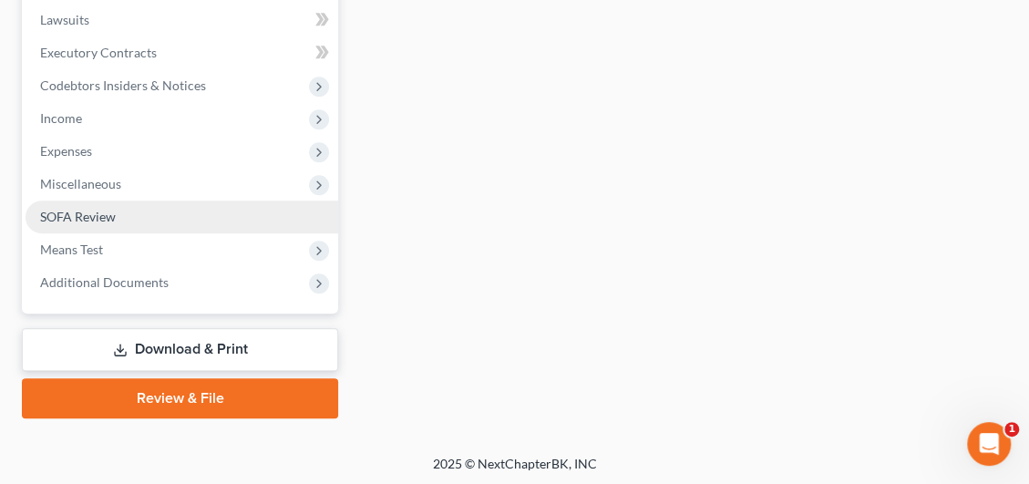
scroll to position [547, 0]
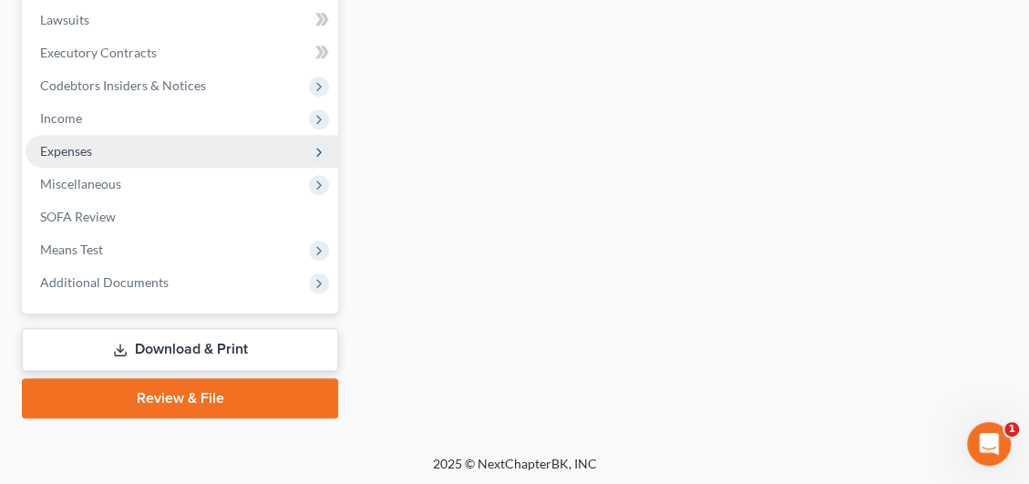
click at [93, 149] on span "Expenses" at bounding box center [182, 151] width 313 height 33
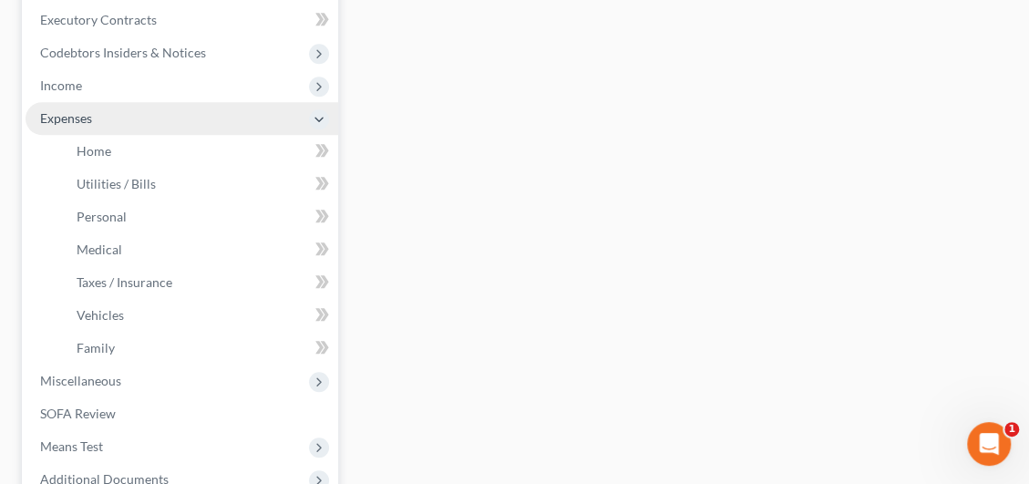
scroll to position [514, 0]
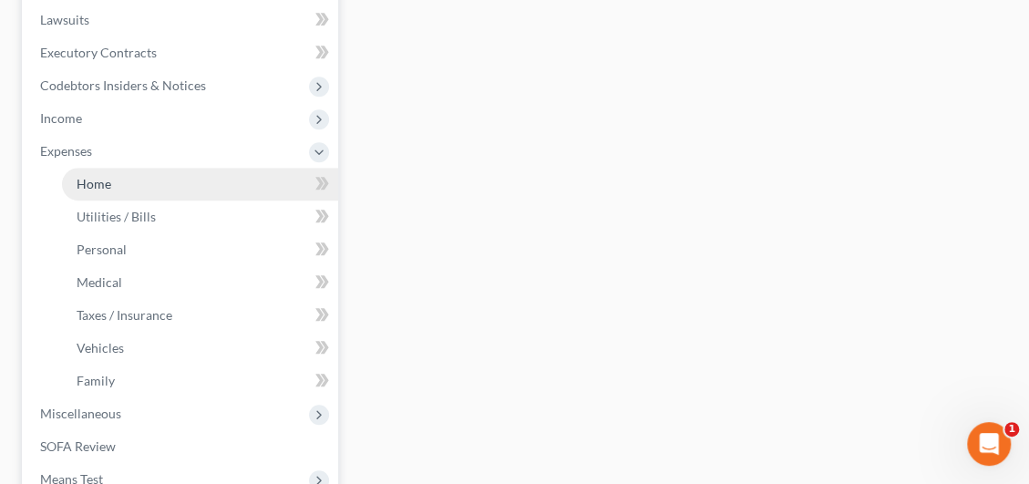
click at [156, 181] on link "Home" at bounding box center [200, 184] width 276 height 33
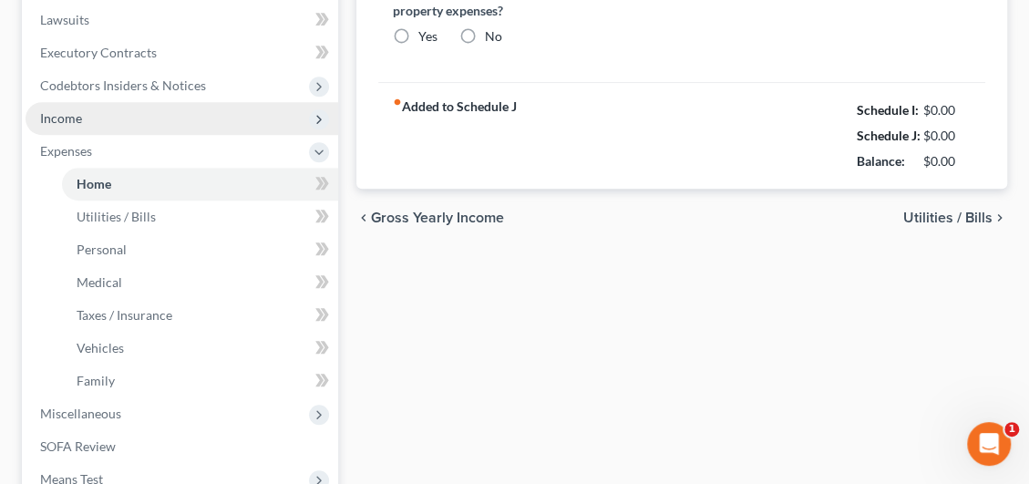
type input "0.00"
radio input "true"
type input "0.00"
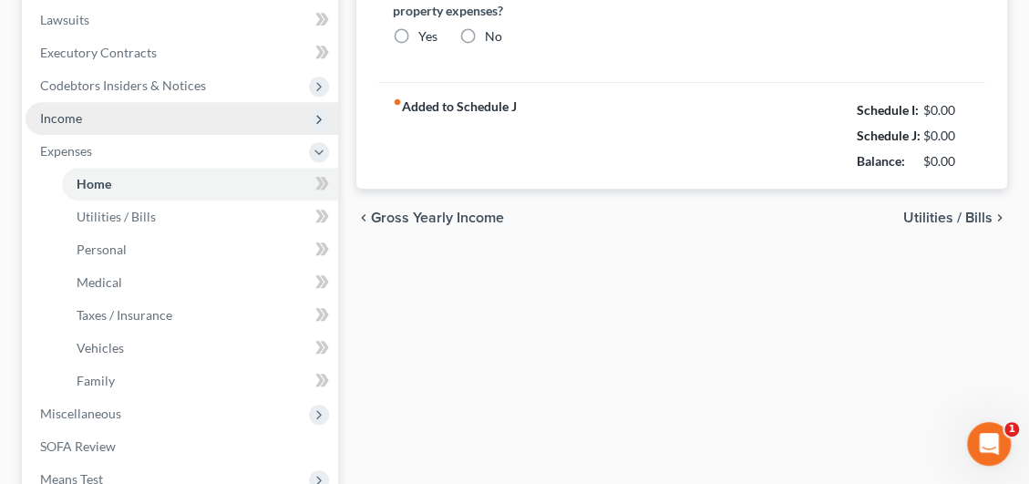
type input "0.00"
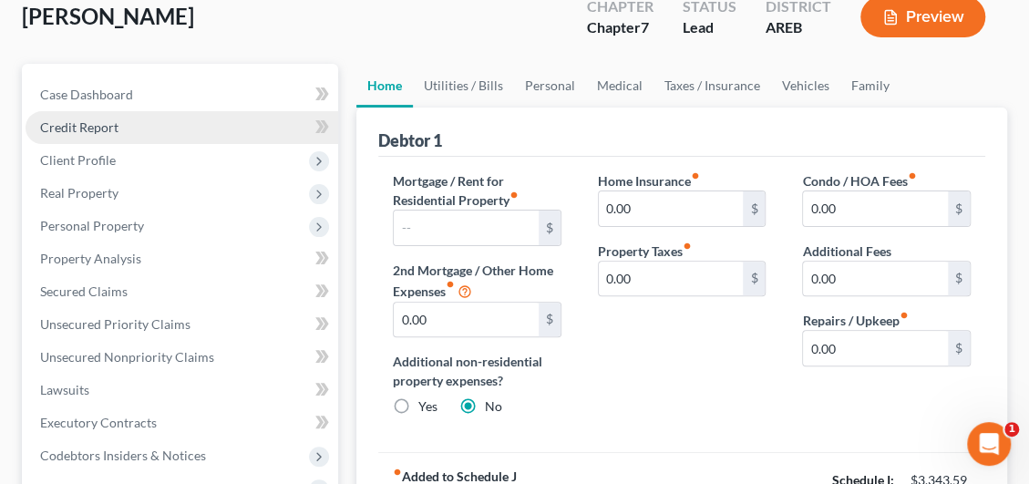
scroll to position [273, 0]
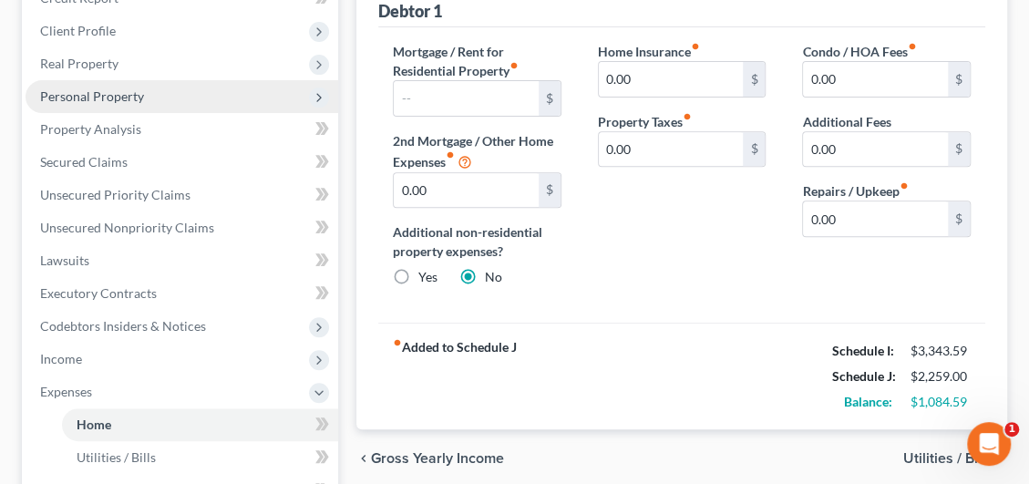
click at [146, 101] on span "Personal Property" at bounding box center [182, 96] width 313 height 33
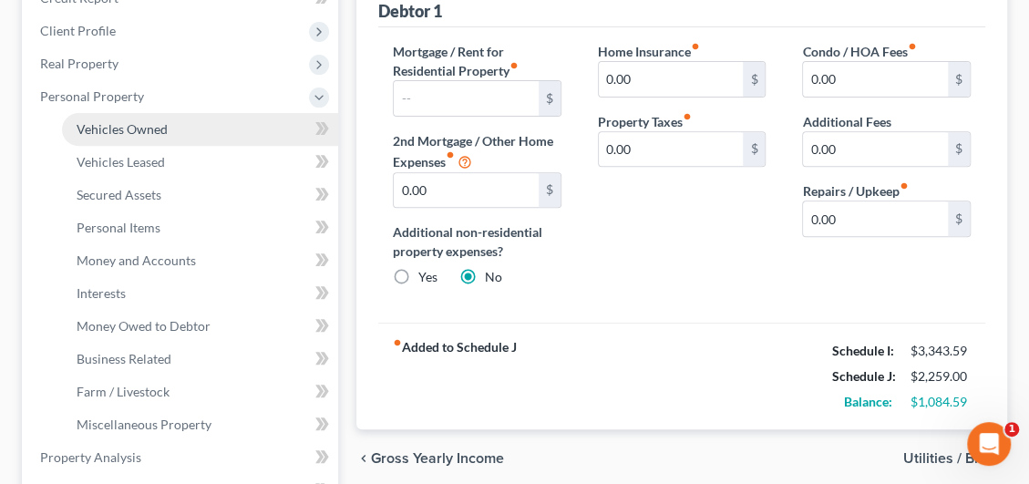
click at [149, 130] on span "Vehicles Owned" at bounding box center [122, 128] width 91 height 15
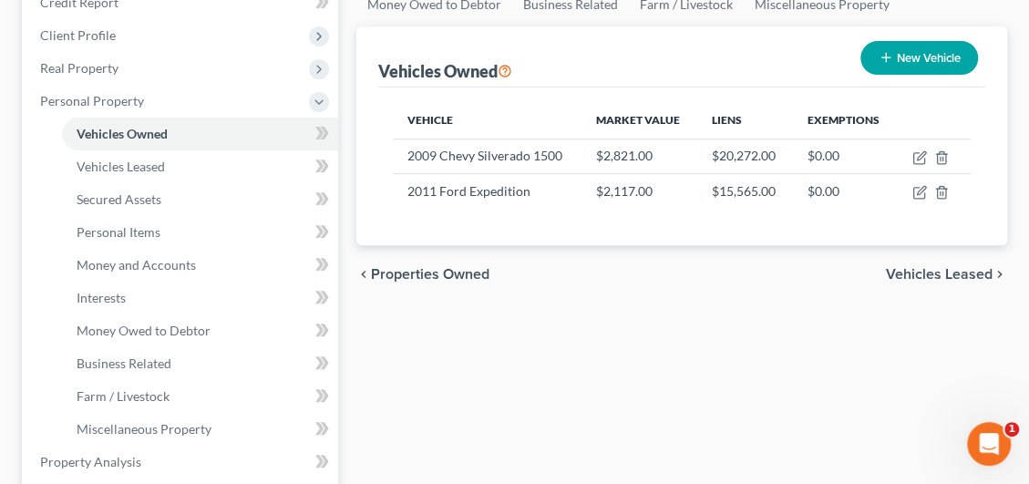
scroll to position [273, 0]
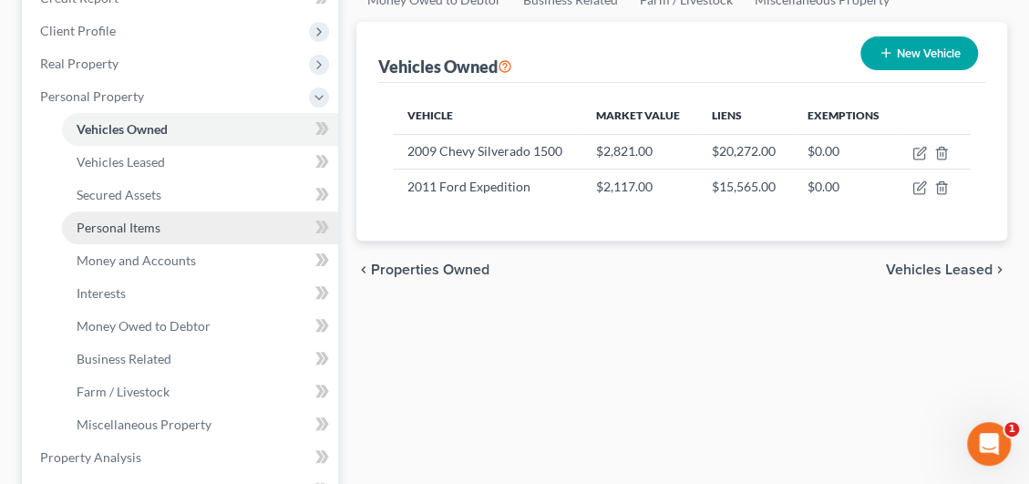
click at [152, 224] on span "Personal Items" at bounding box center [119, 227] width 84 height 15
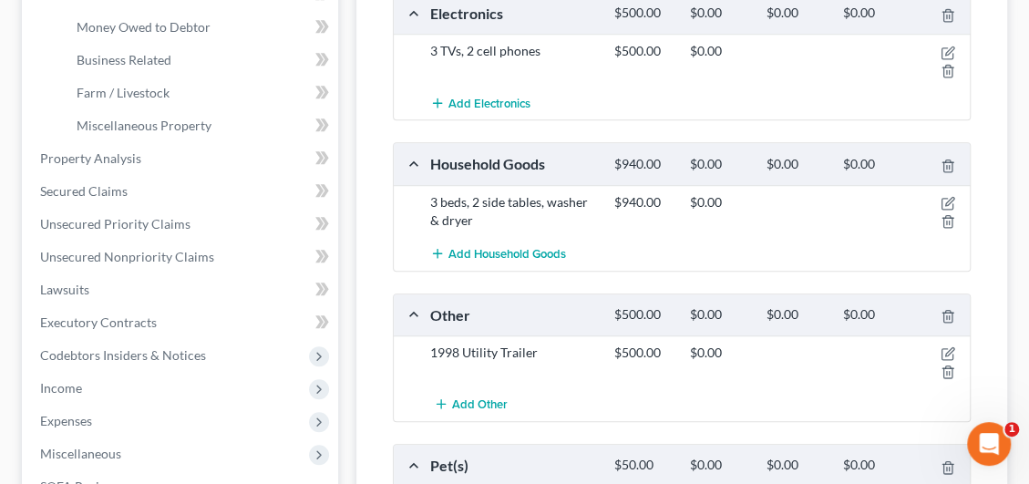
scroll to position [547, 0]
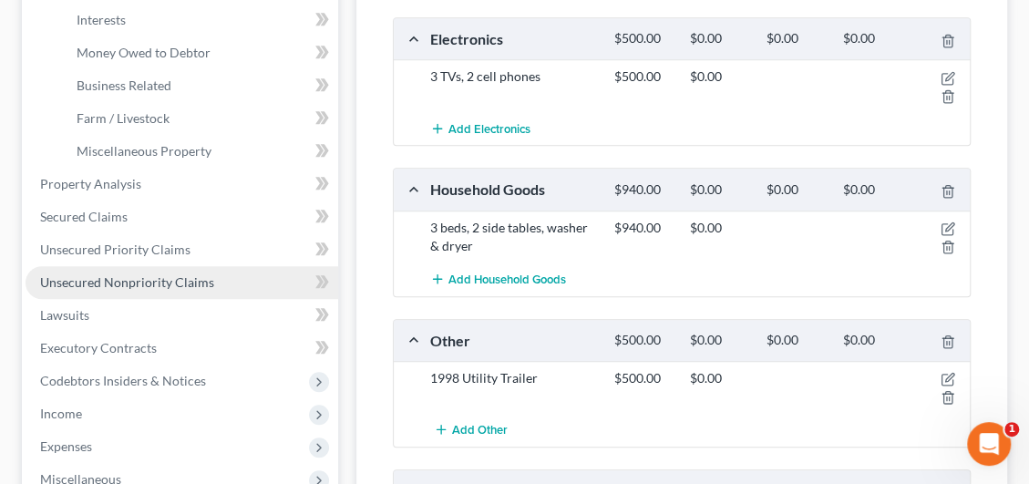
click at [121, 277] on span "Unsecured Nonpriority Claims" at bounding box center [127, 281] width 174 height 15
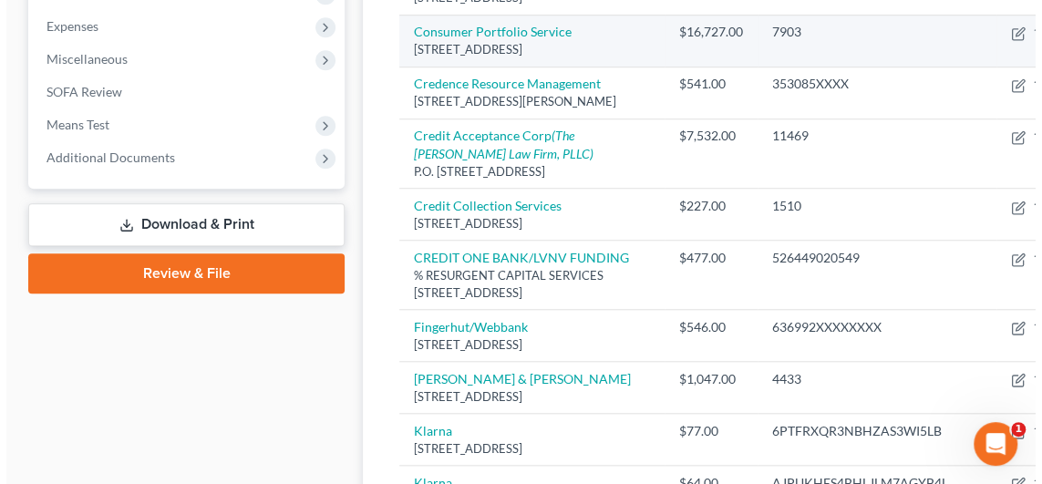
scroll to position [638, 0]
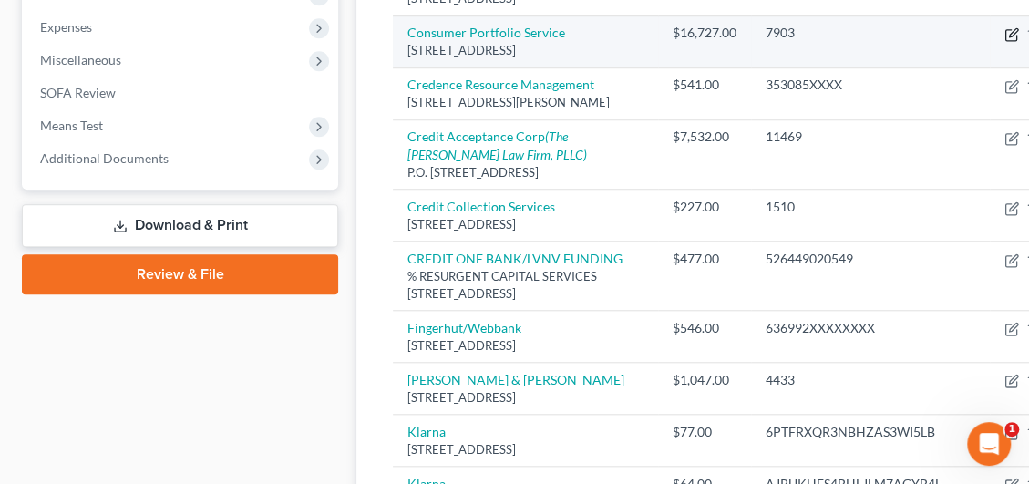
click at [1009, 36] on icon "button" at bounding box center [1013, 32] width 8 height 8
select select "4"
select select "2"
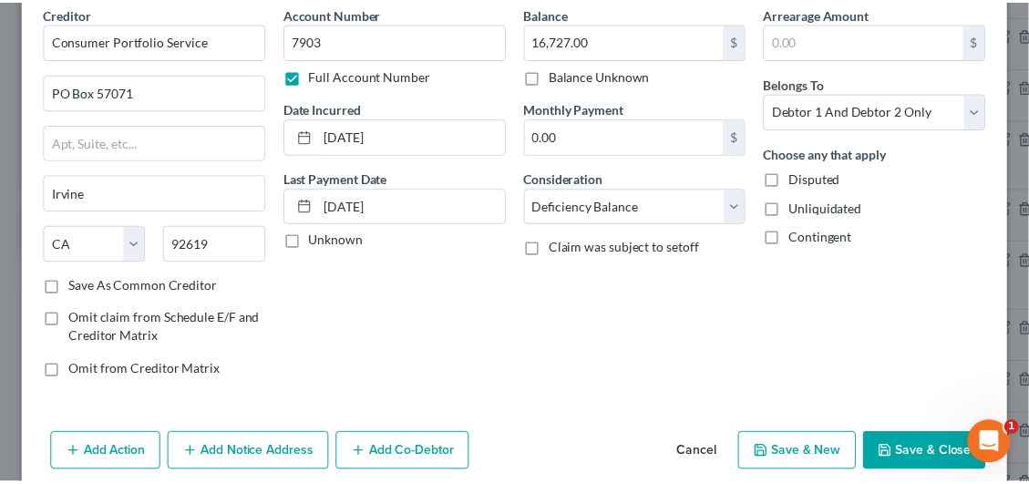
scroll to position [152, 0]
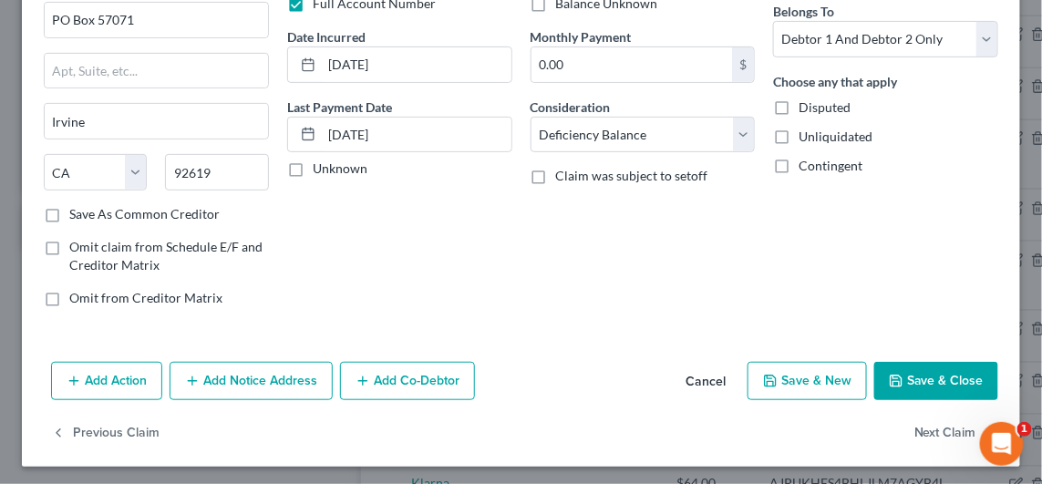
click at [929, 370] on button "Save & Close" at bounding box center [936, 381] width 124 height 38
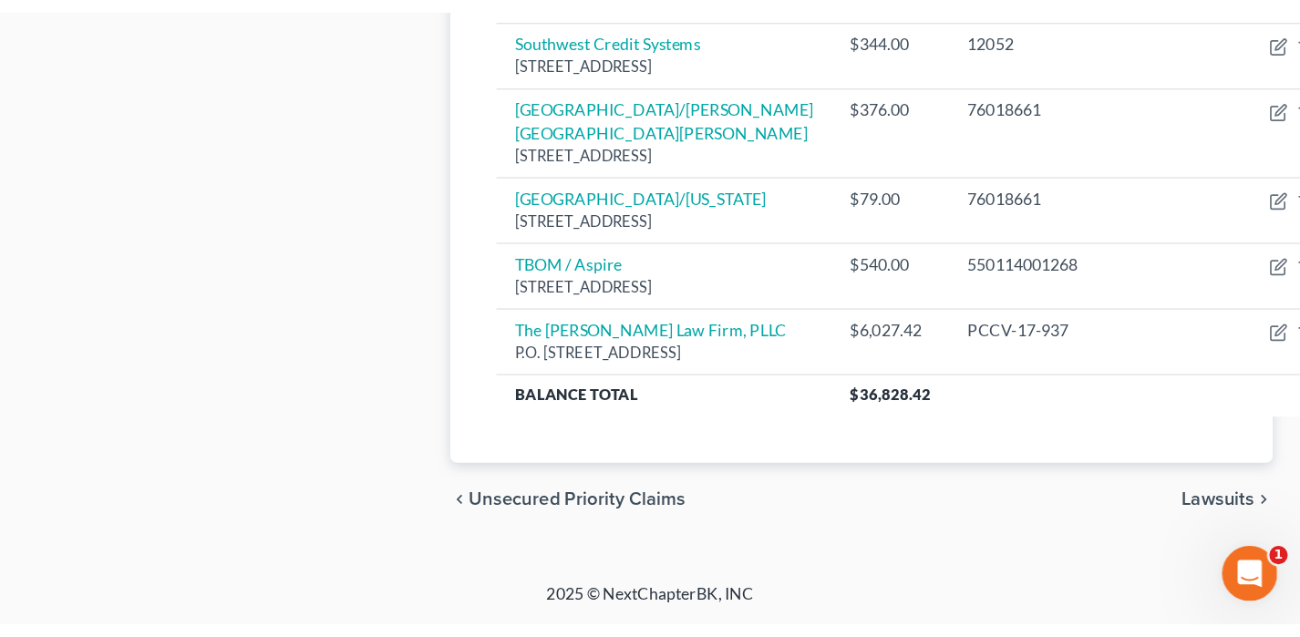
scroll to position [1138, 0]
